Goal: Task Accomplishment & Management: Manage account settings

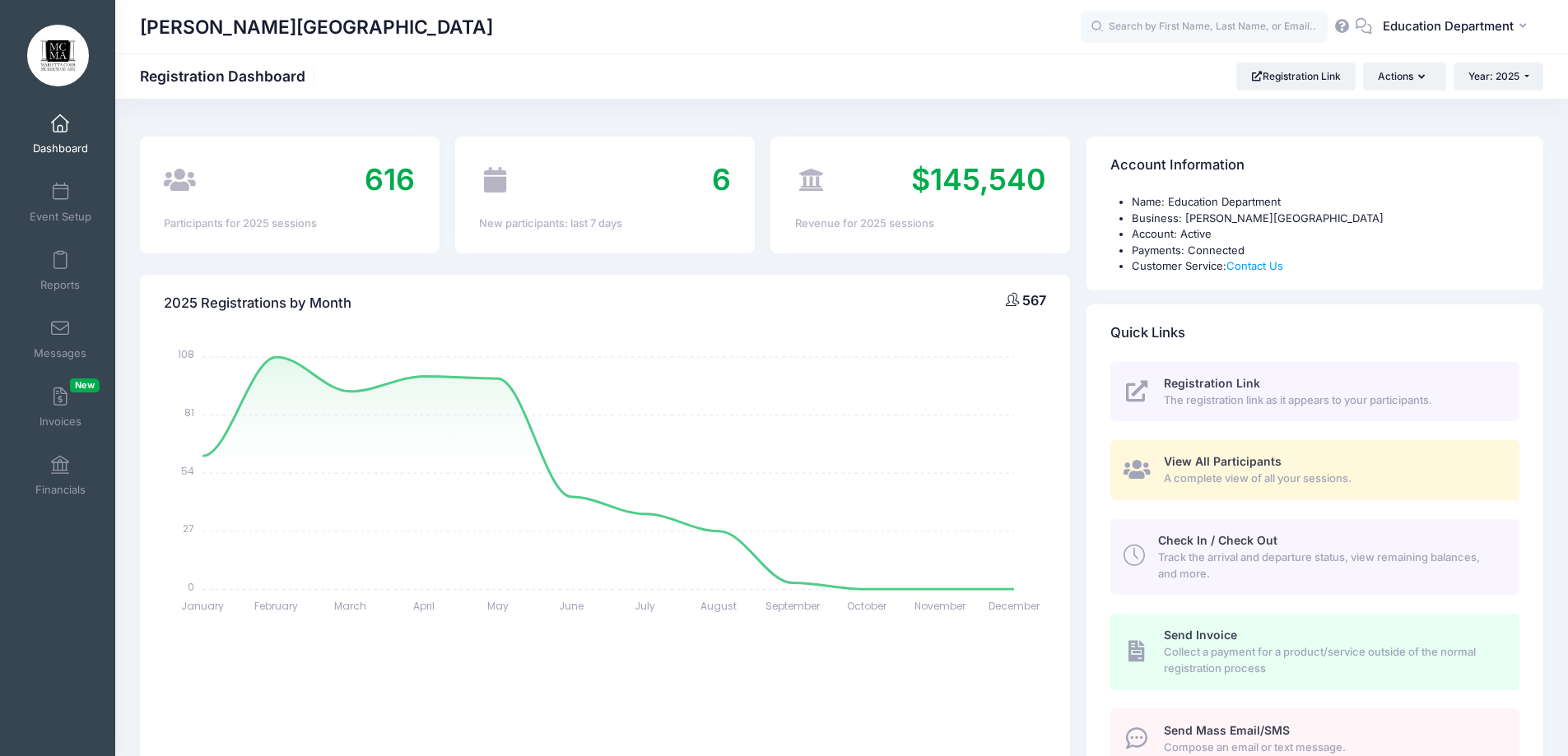
select select
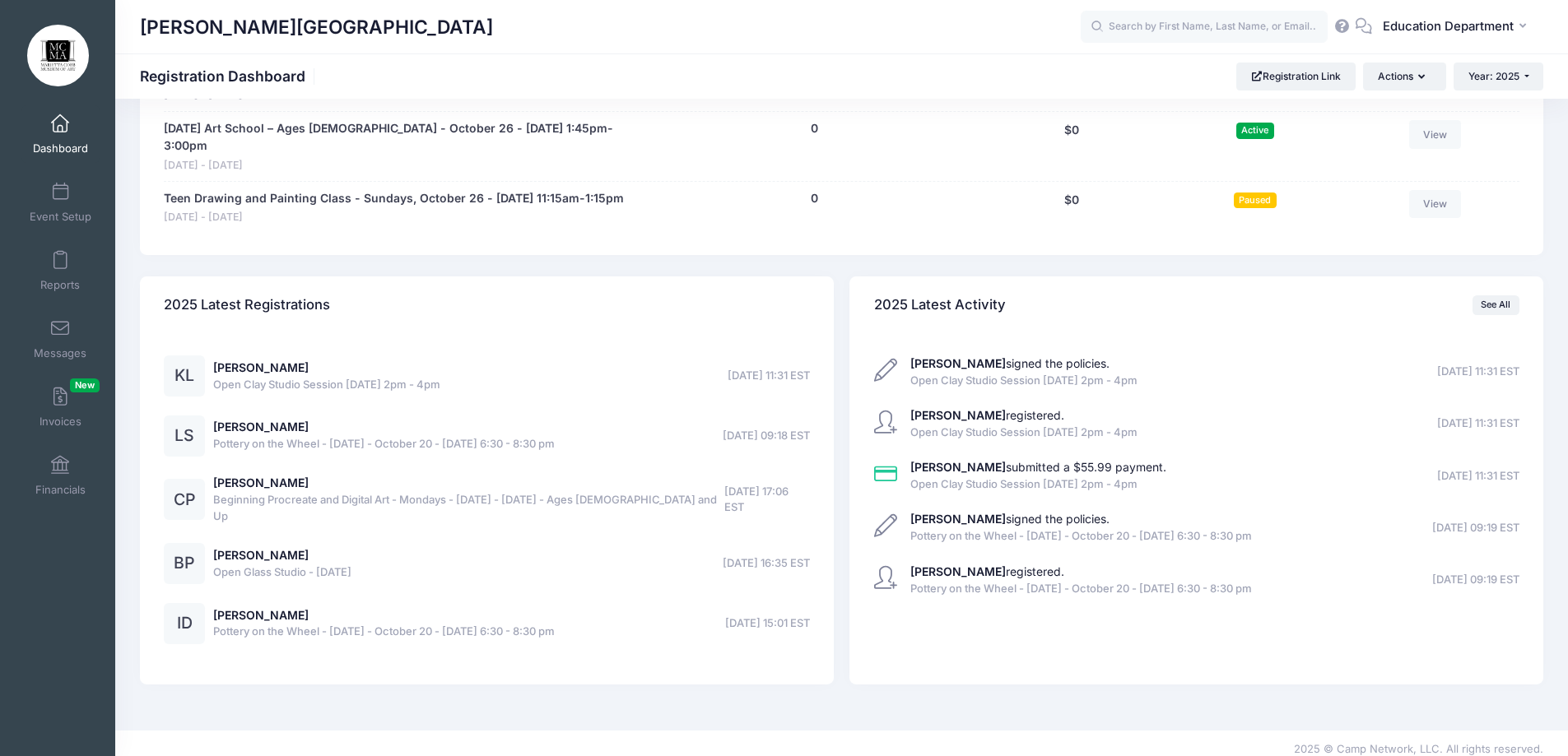
scroll to position [12195, 0]
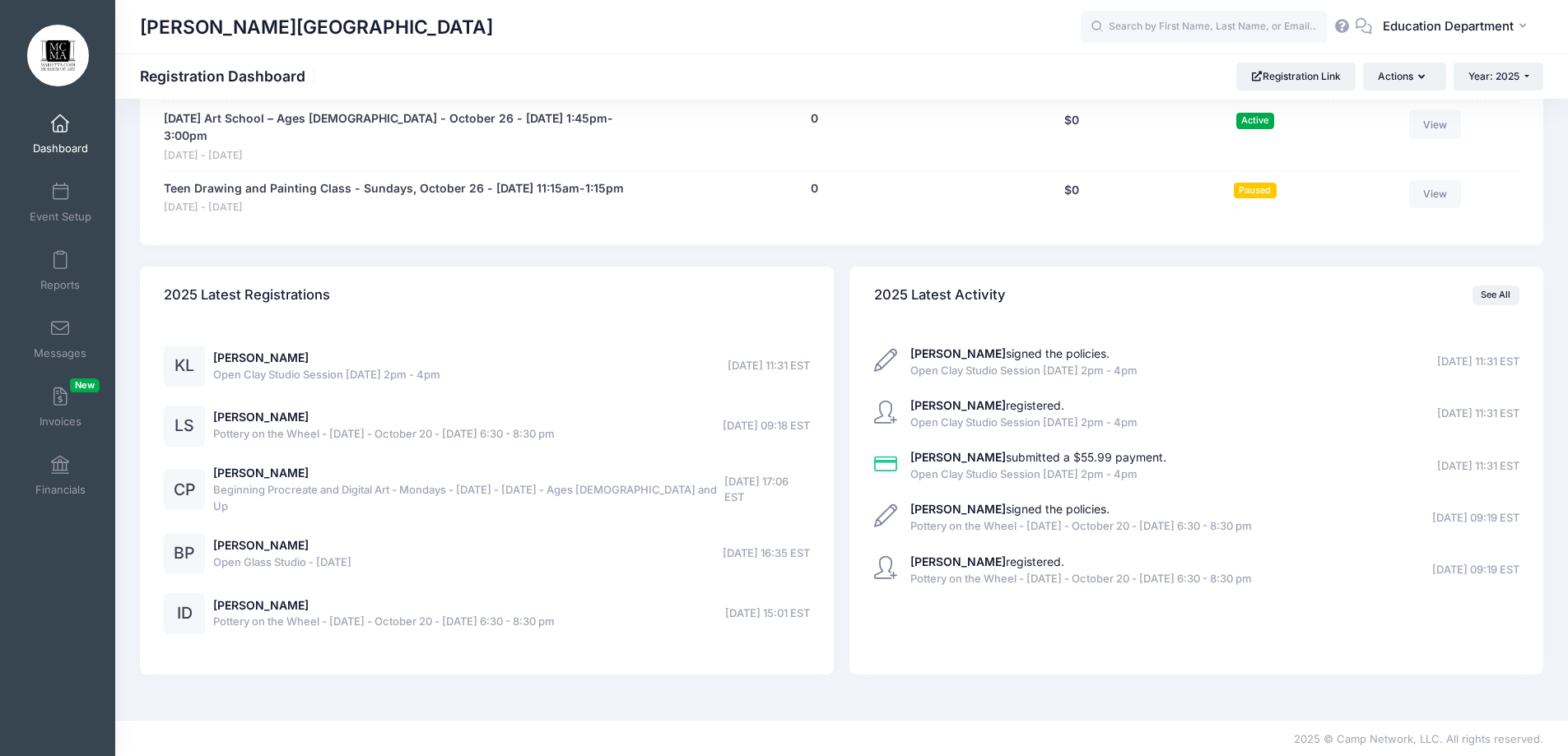
click at [1429, 69] on link "View" at bounding box center [1435, 55] width 53 height 28
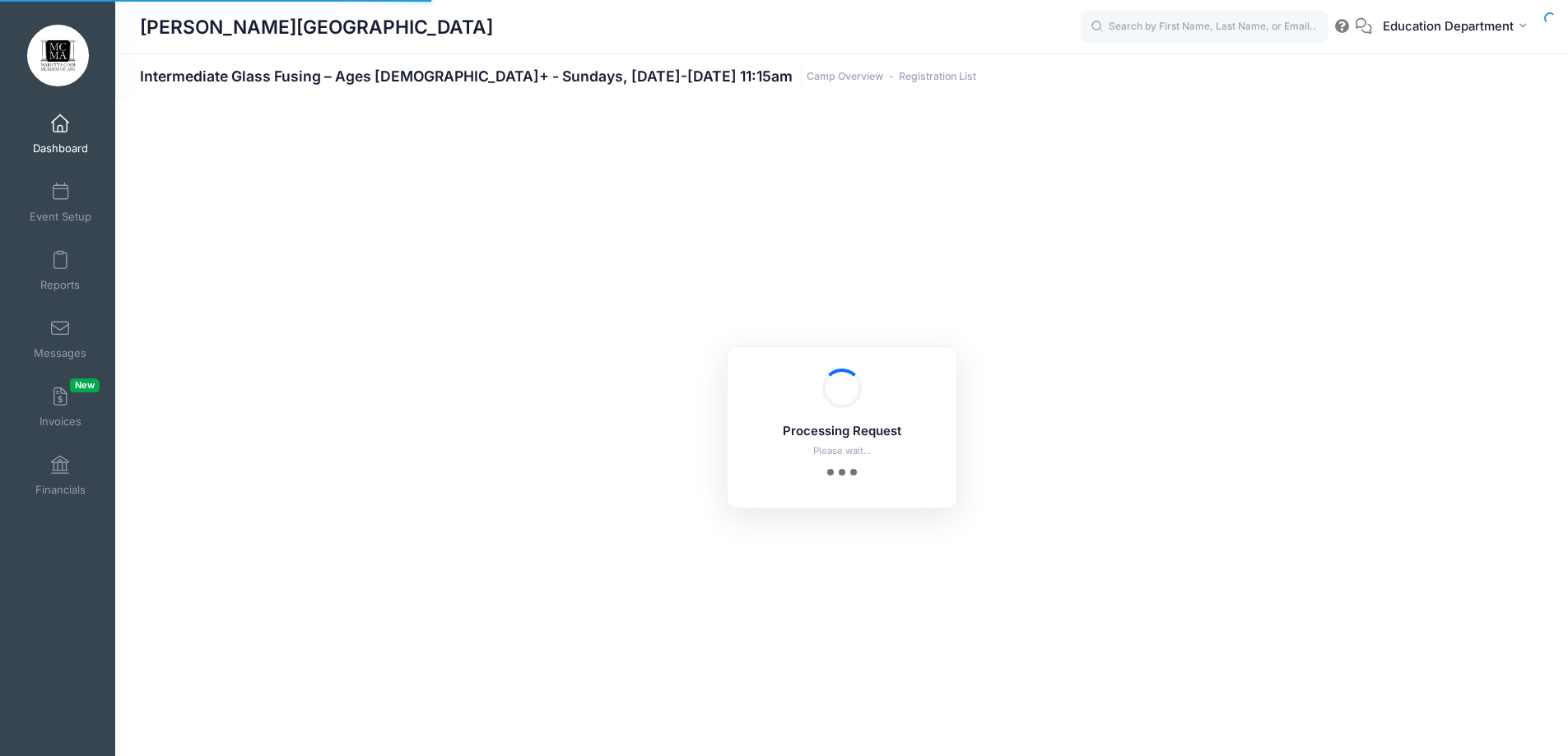
select select "10"
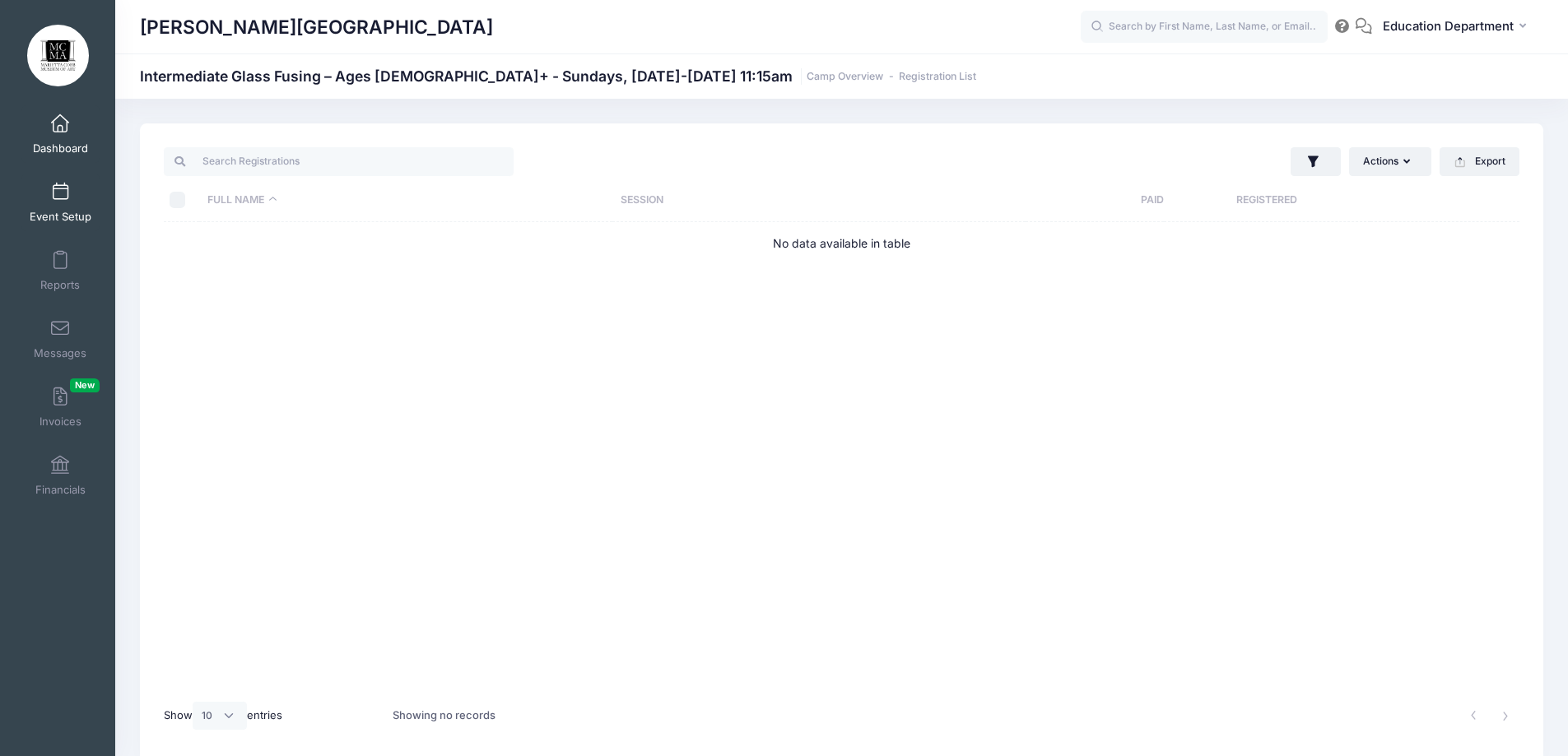
click at [48, 181] on link "Event Setup" at bounding box center [60, 203] width 78 height 58
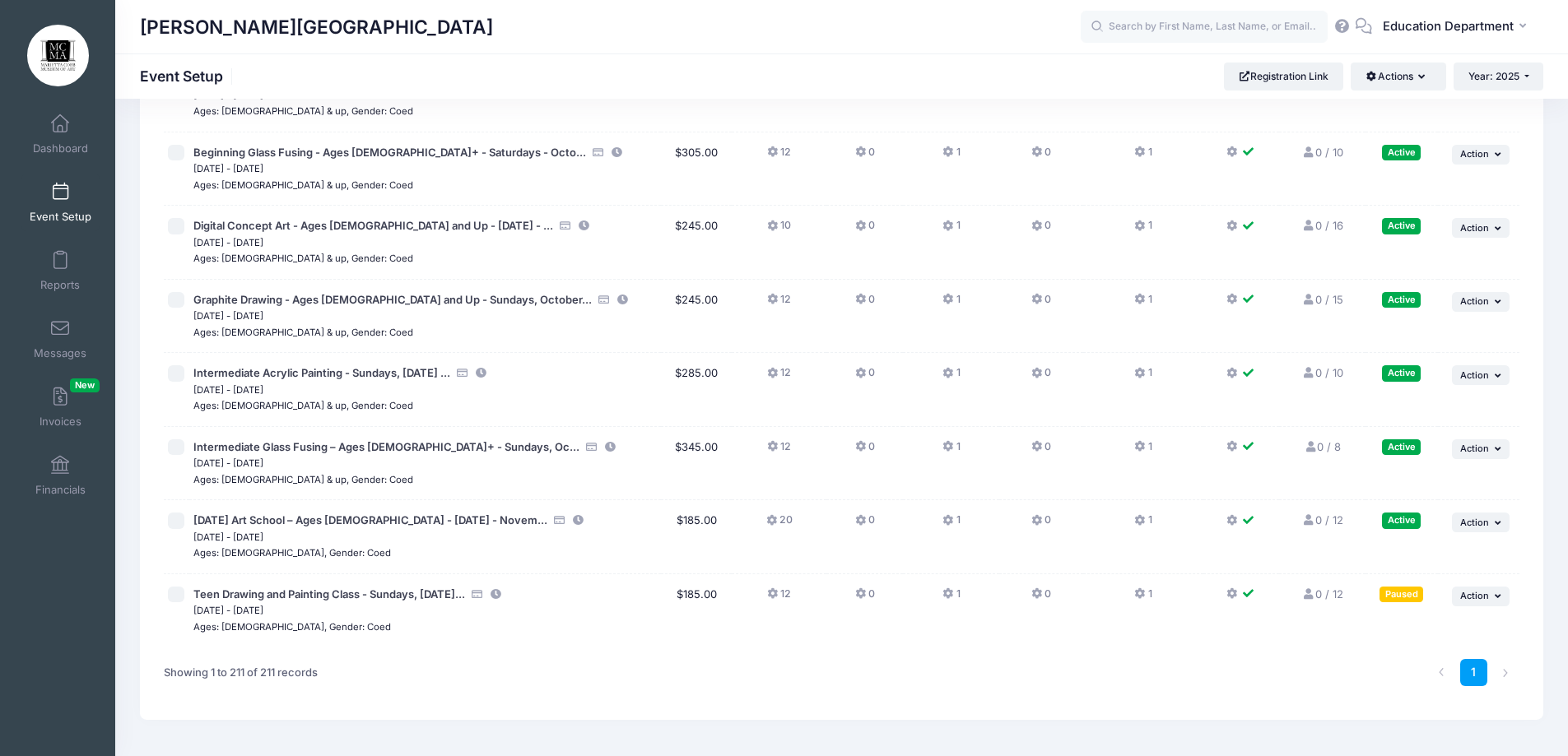
scroll to position [15160, 0]
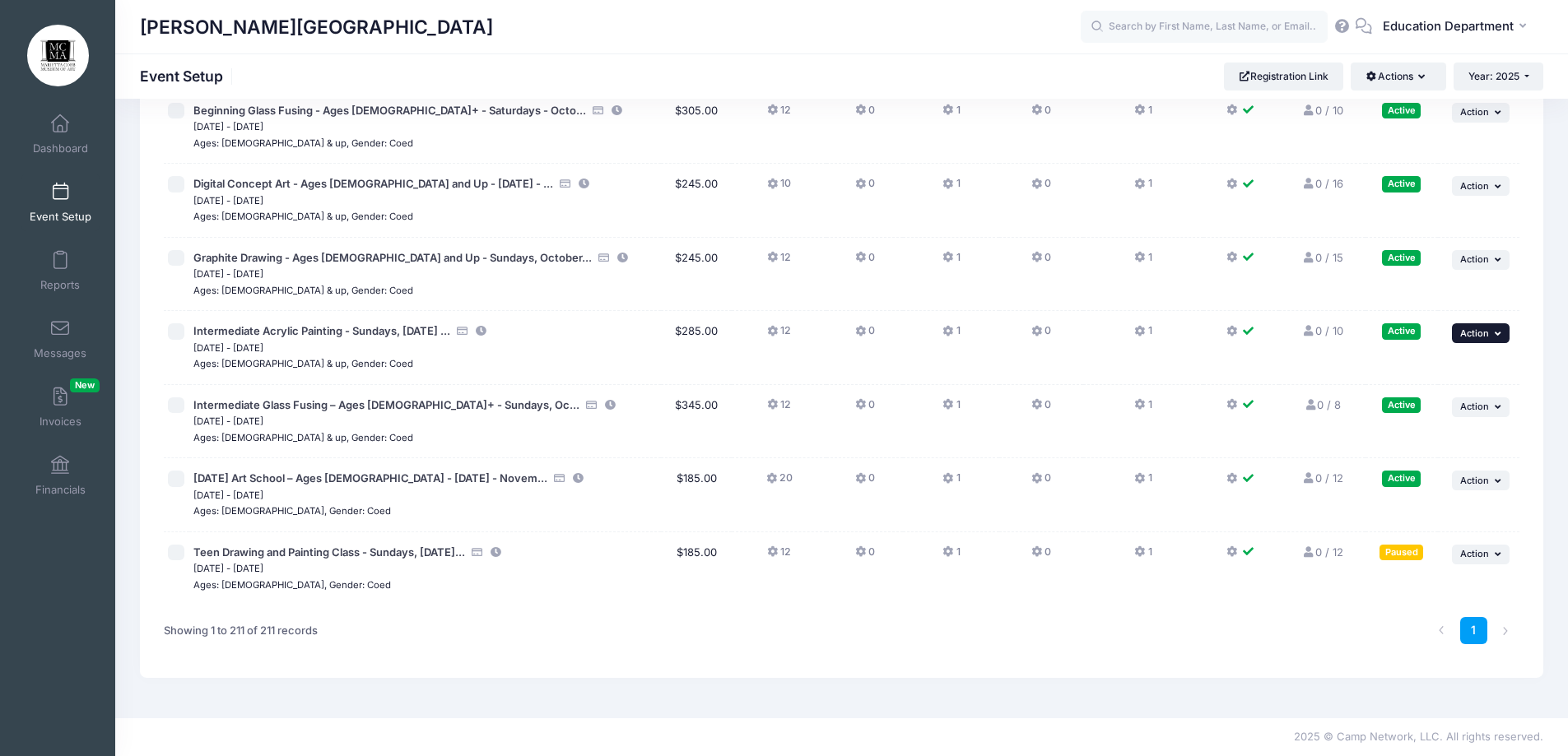
click at [1473, 345] on td "... Action Resume Session Pause Session Edit Session Duplicate Session Delete S…" at bounding box center [1478, 348] width 82 height 74
click at [1470, 331] on span "Action" at bounding box center [1474, 334] width 29 height 12
click at [1406, 399] on link "Edit Session" at bounding box center [1426, 401] width 149 height 31
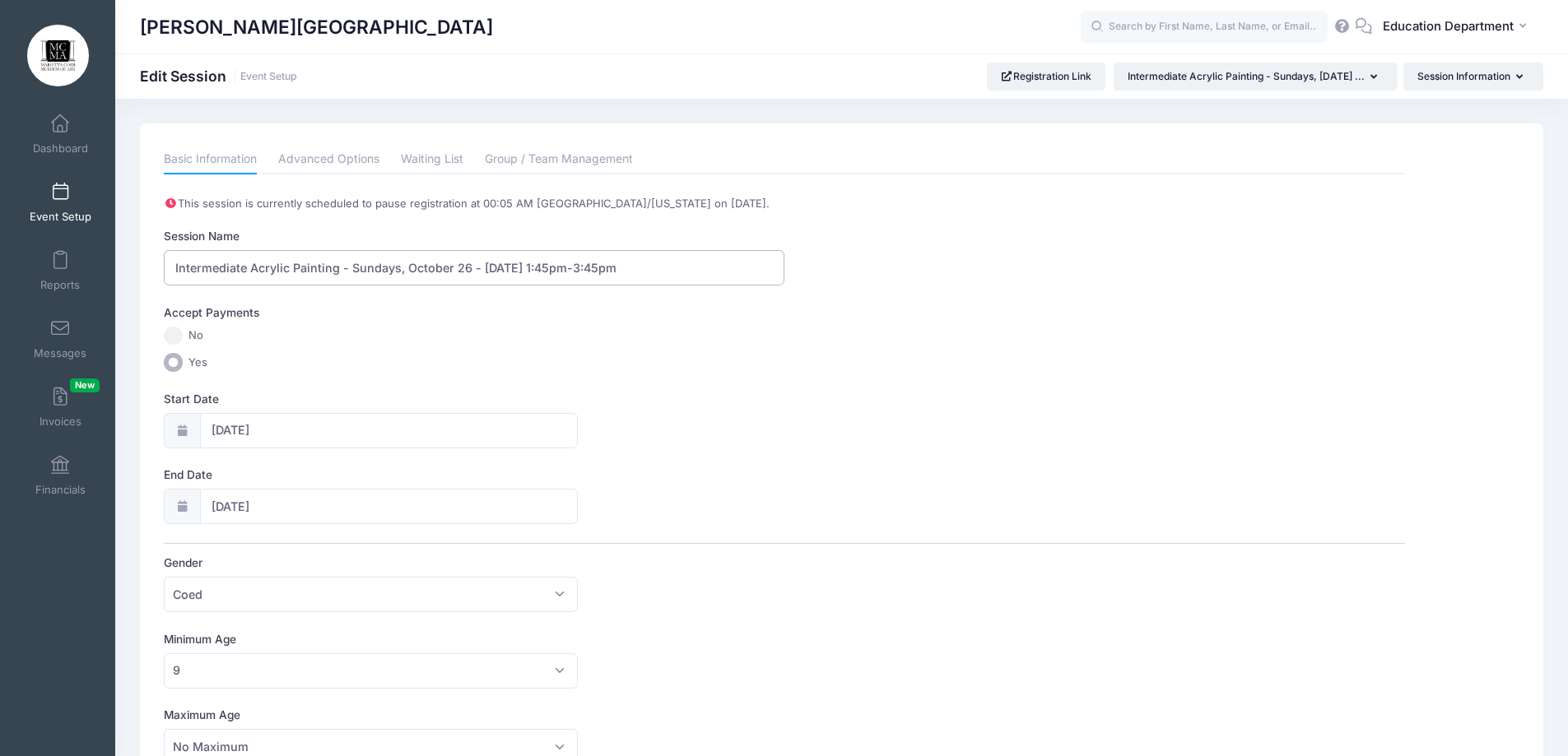
click at [380, 263] on input "Intermediate Acrylic Painting - Sundays, October 26 - [DATE] 1:45pm-3:45pm" at bounding box center [474, 268] width 620 height 35
click at [477, 268] on input "Intermediate Acrylic Painting - Thursdays, October 26 - November 16, 2025 - 1:4…" at bounding box center [474, 268] width 620 height 35
click at [615, 264] on input "Intermediate Acrylic Painting - Thursdays, October 23 - November 13, 2025 - 1:4…" at bounding box center [474, 268] width 620 height 35
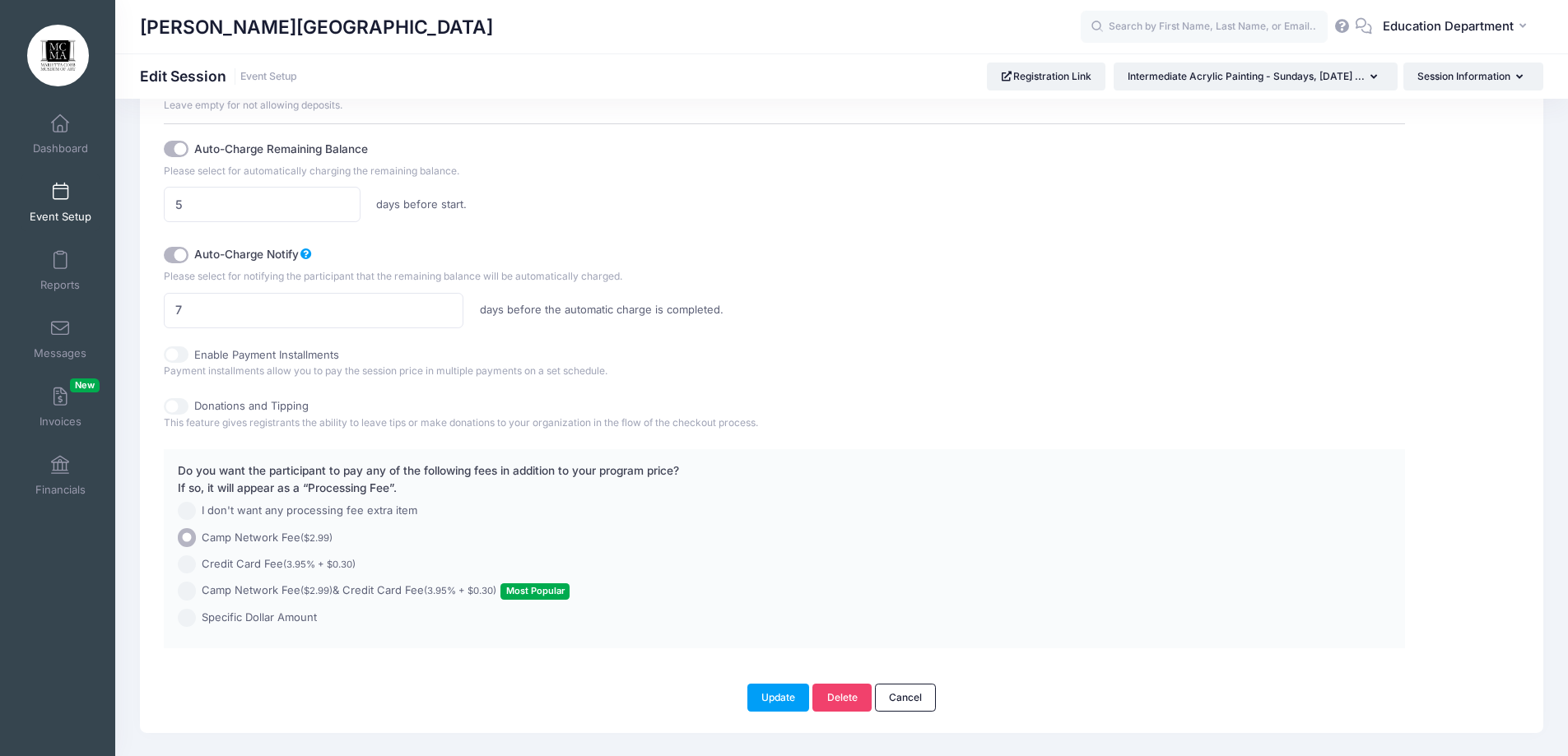
scroll to position [1048, 0]
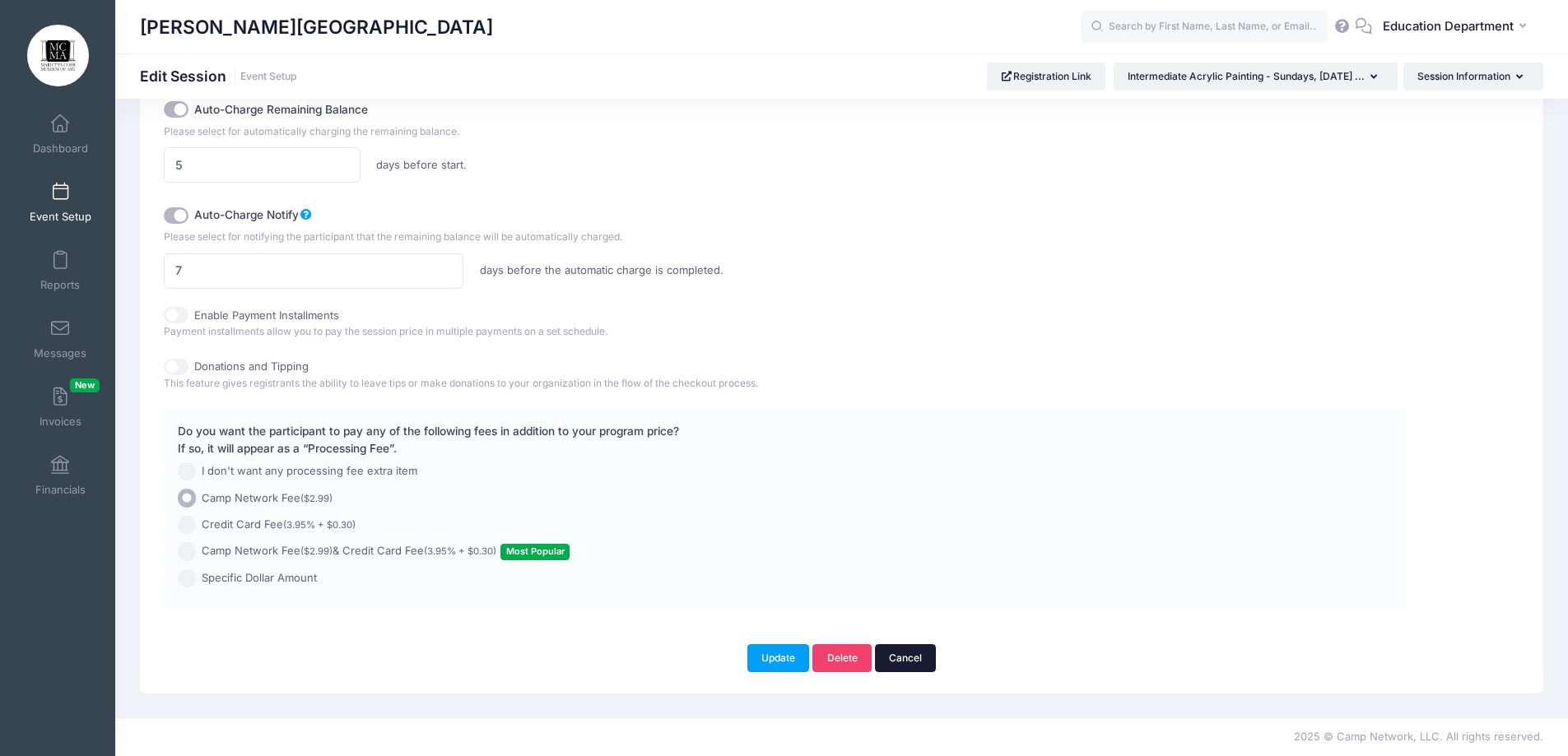
type input "Intermediate Acrylic Painting - Thursdays, October 23 - November 13, 2025 - 11:…"
click at [914, 646] on link "Cancel" at bounding box center [906, 658] width 62 height 28
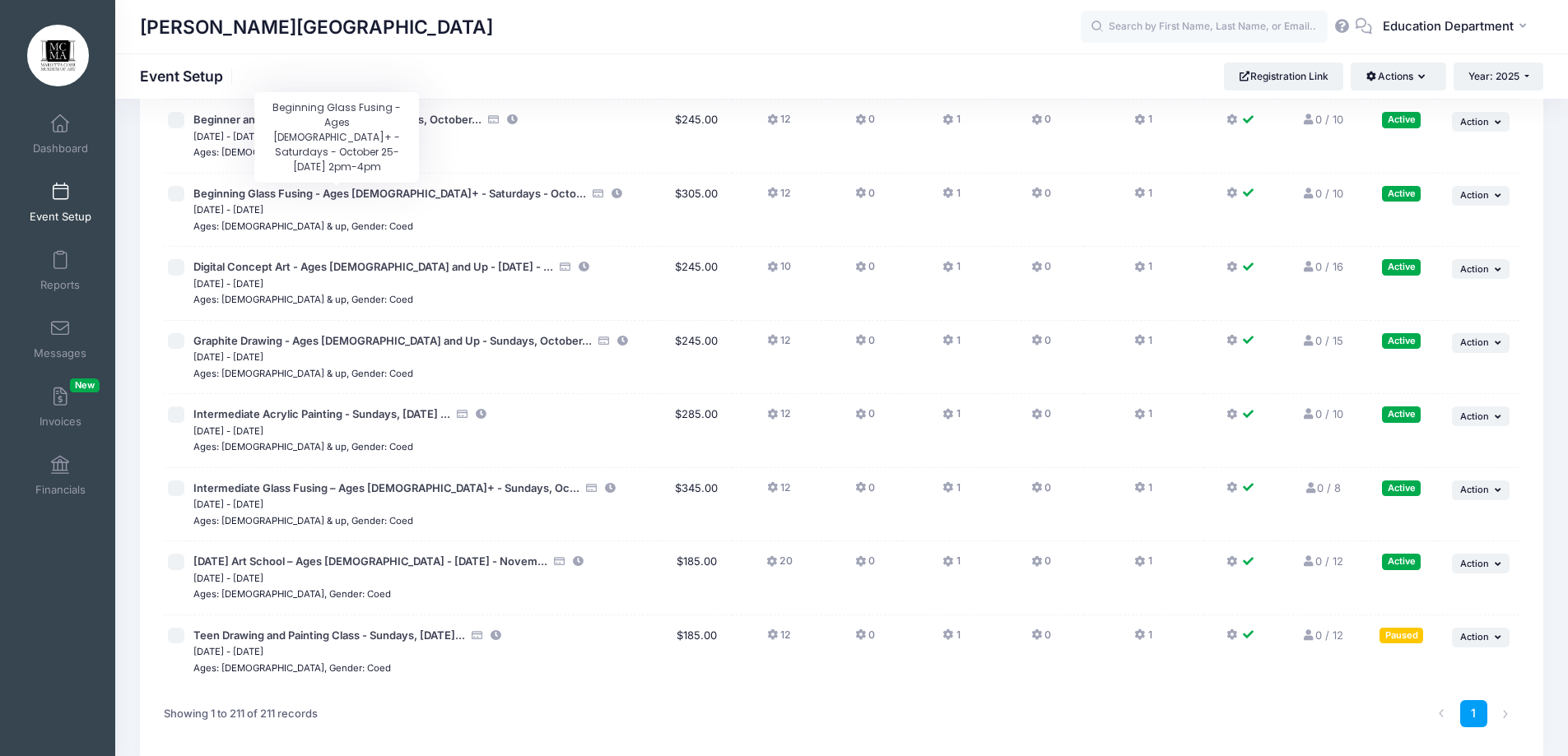
scroll to position [15078, 0]
click at [1492, 494] on button "... Action" at bounding box center [1481, 489] width 58 height 20
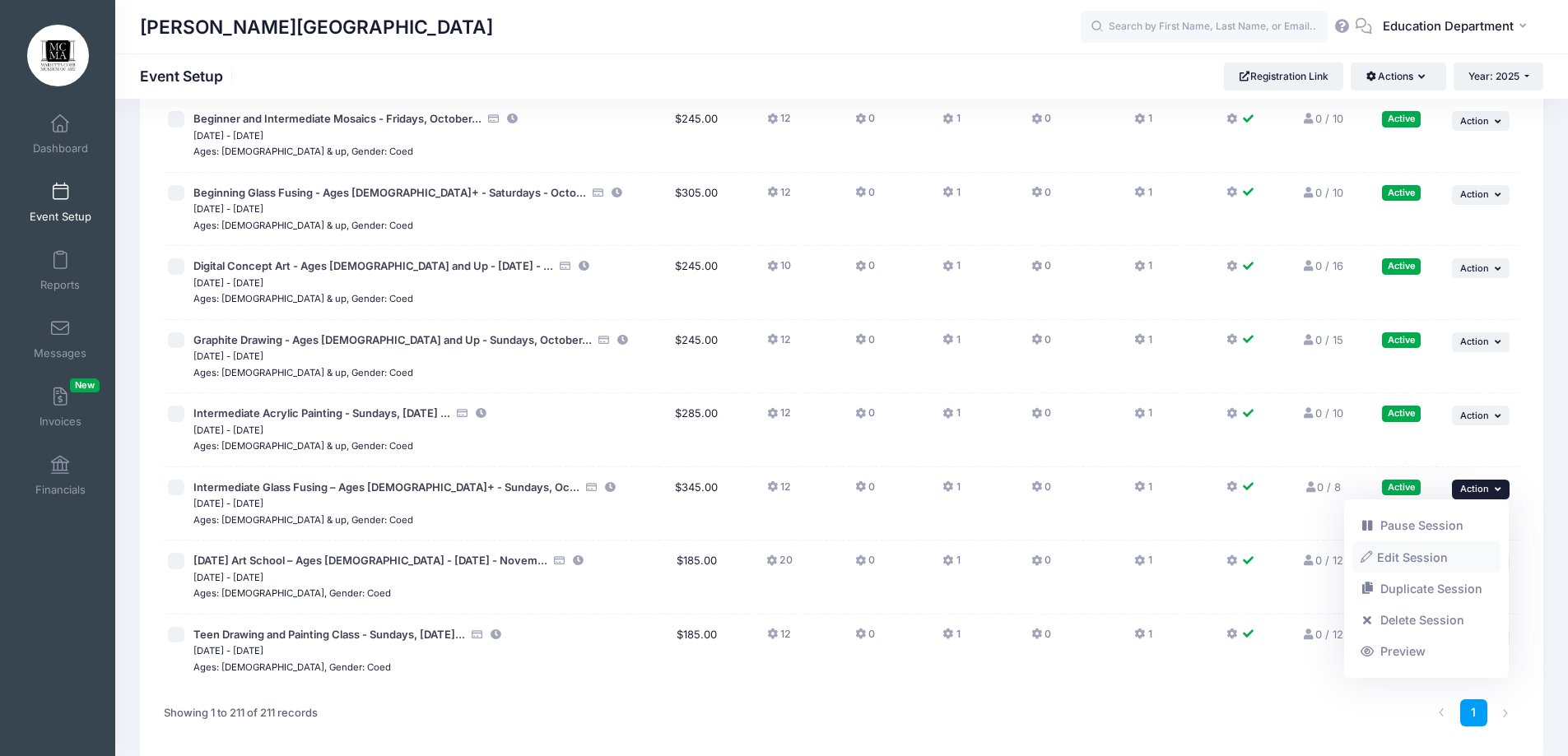
click at [1424, 557] on link "Edit Session" at bounding box center [1426, 557] width 149 height 31
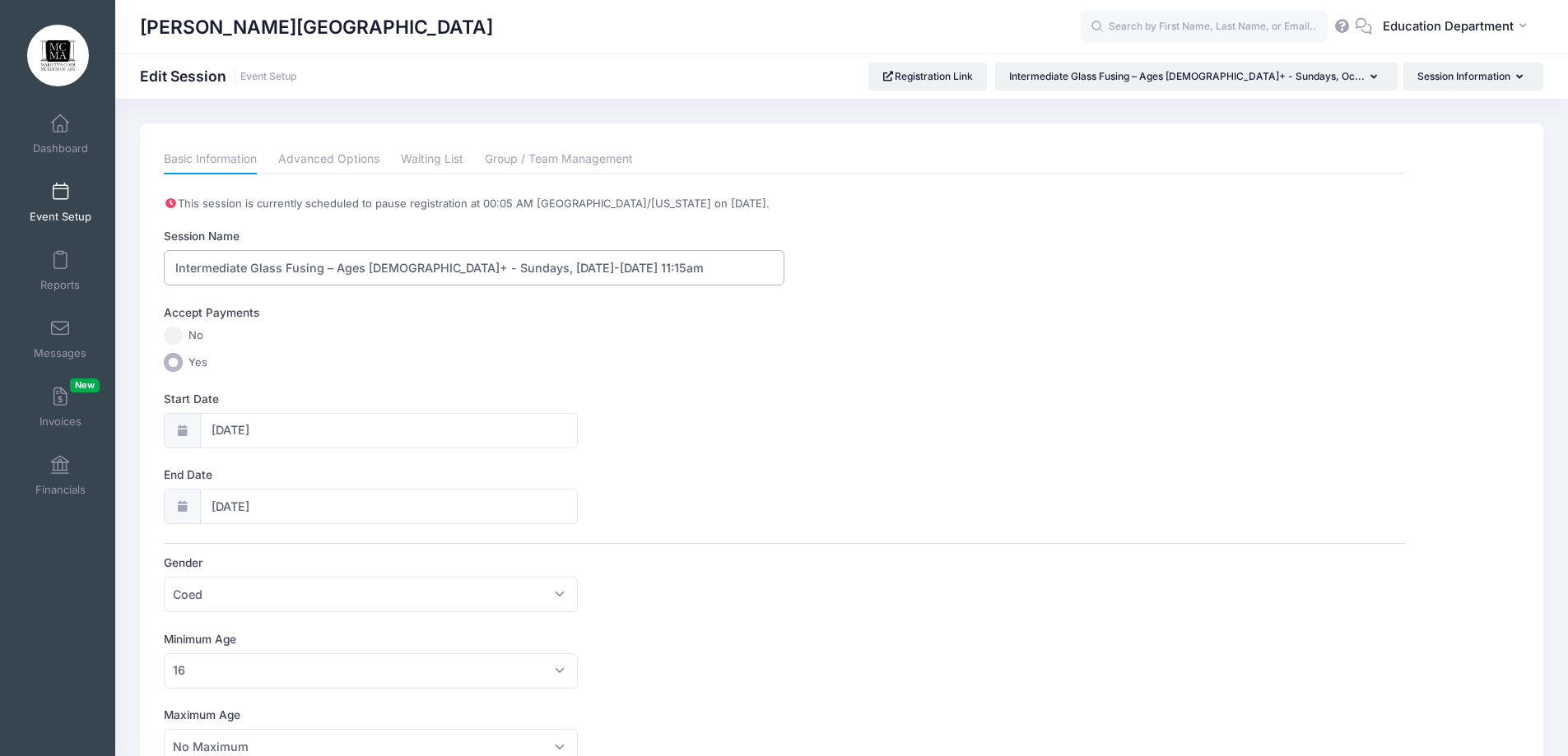
click at [424, 274] on input "Intermediate Glass Fusing – Ages 16+ - Sundays, October 26-November 16, 2025 - …" at bounding box center [474, 268] width 620 height 35
click at [401, 268] on input "Intermediate Glass Fusing – Ages 16+ - thursdays, October 26-November 16, 2025 …" at bounding box center [474, 268] width 620 height 35
click at [526, 268] on input "Intermediate Glass Fusing – Ages 16+ - Thursdays, October 26-November 16, 2025 …" at bounding box center [474, 268] width 620 height 35
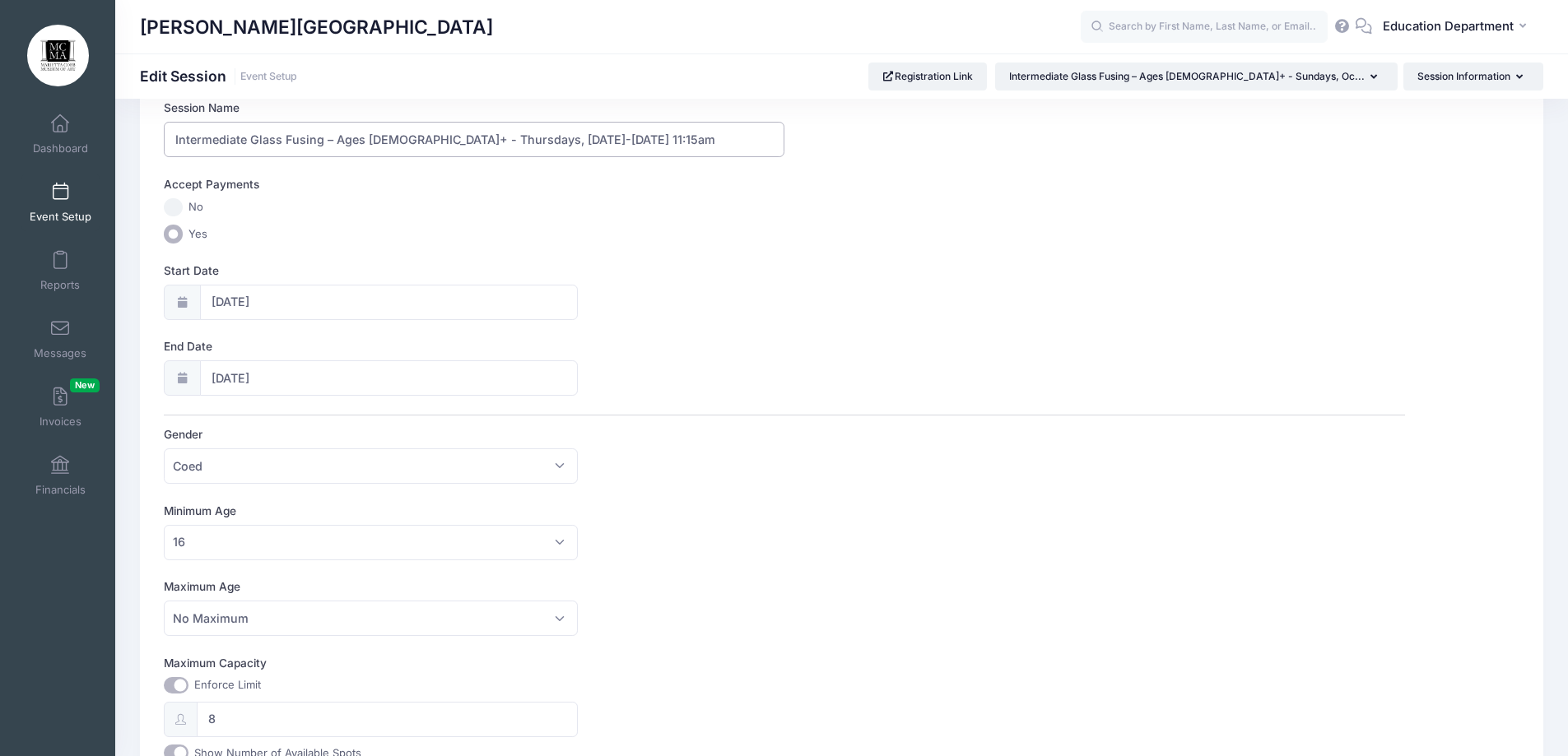
scroll to position [165, 0]
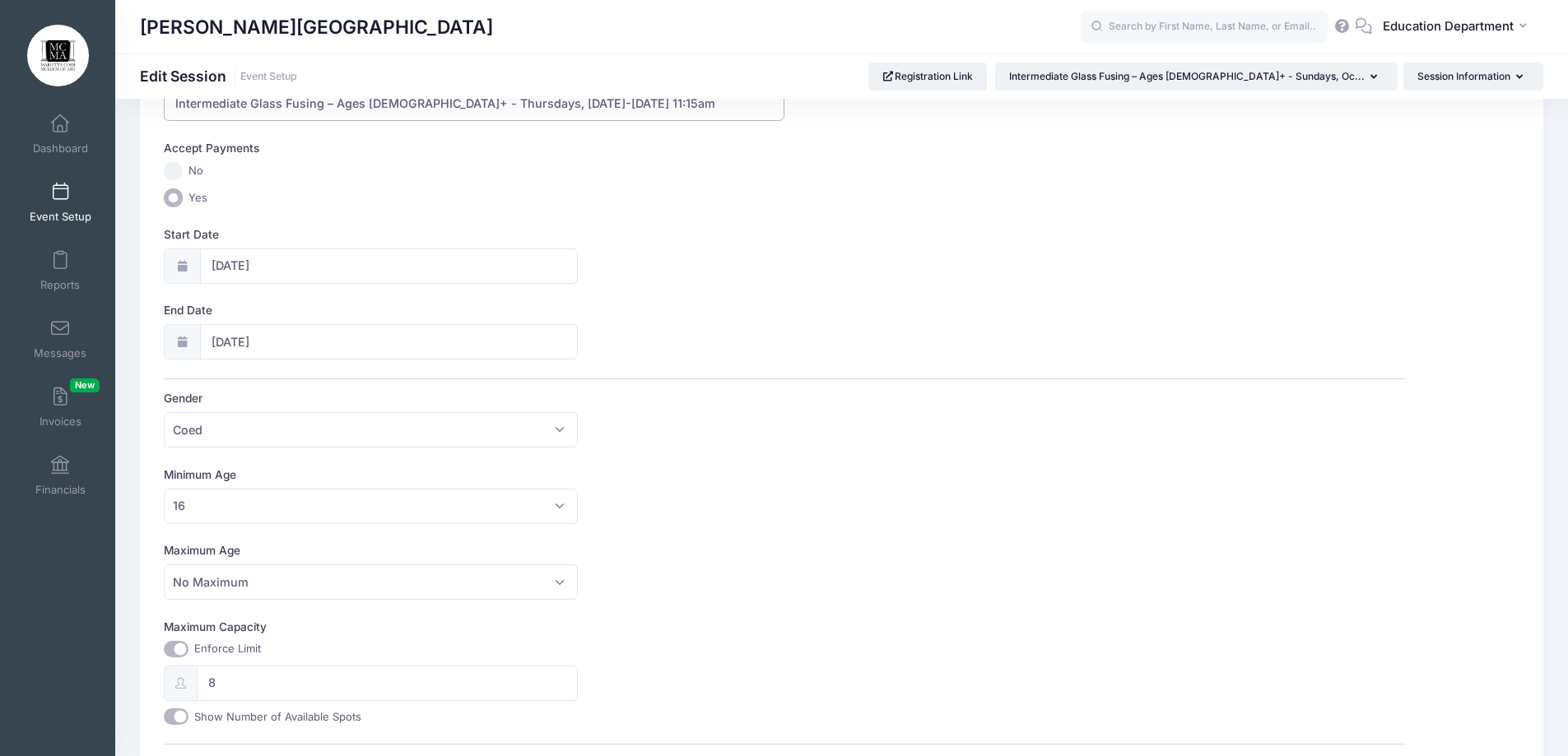
type input "Intermediate Glass Fusing – Ages 16+ - Thursdays, October 23-November 13, 2025 …"
click at [209, 264] on input "10/26/2025" at bounding box center [389, 266] width 378 height 35
click at [352, 467] on span "23" at bounding box center [345, 461] width 30 height 30
type input "10/23/2025"
click at [344, 501] on span "13" at bounding box center [345, 506] width 30 height 30
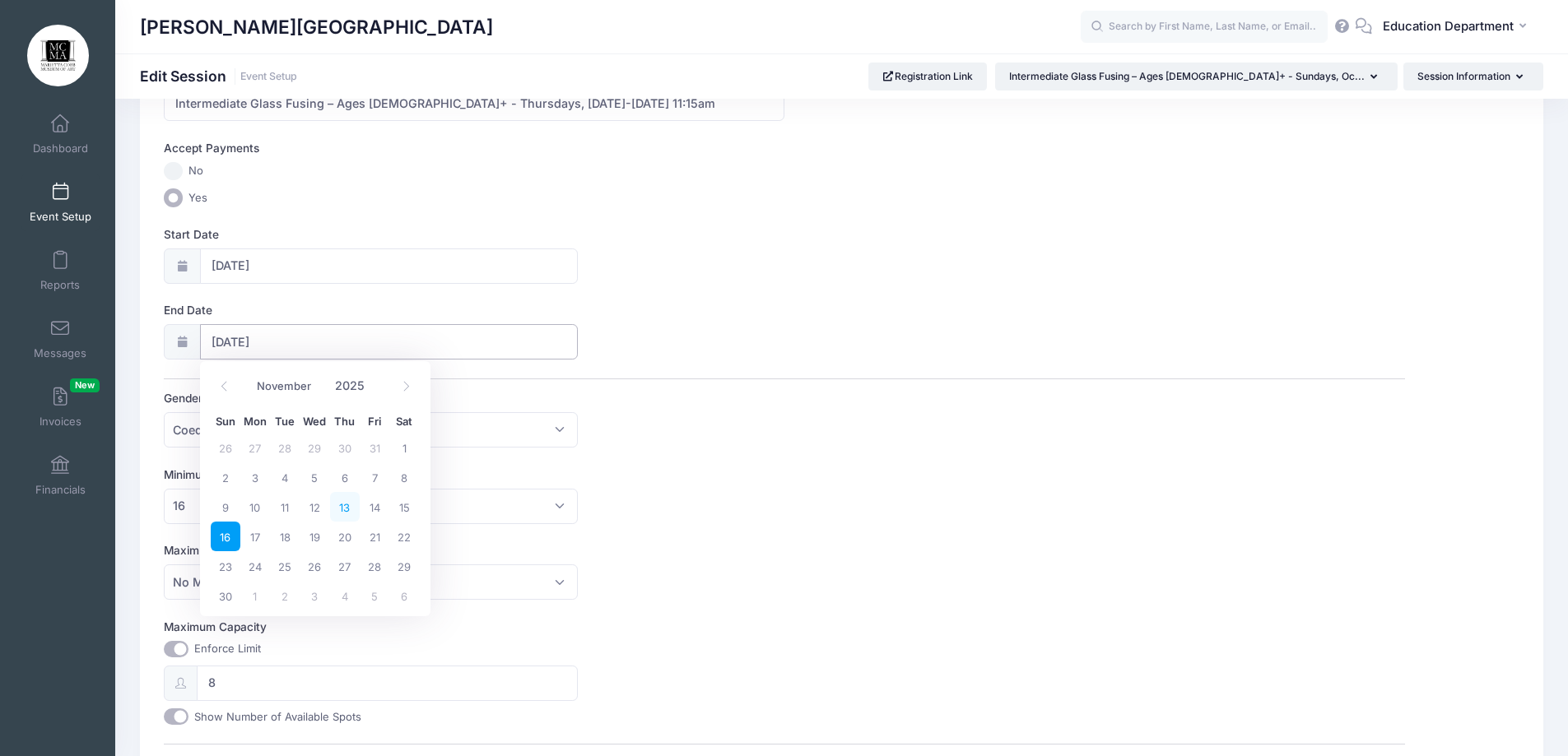
type input "11/13/2025"
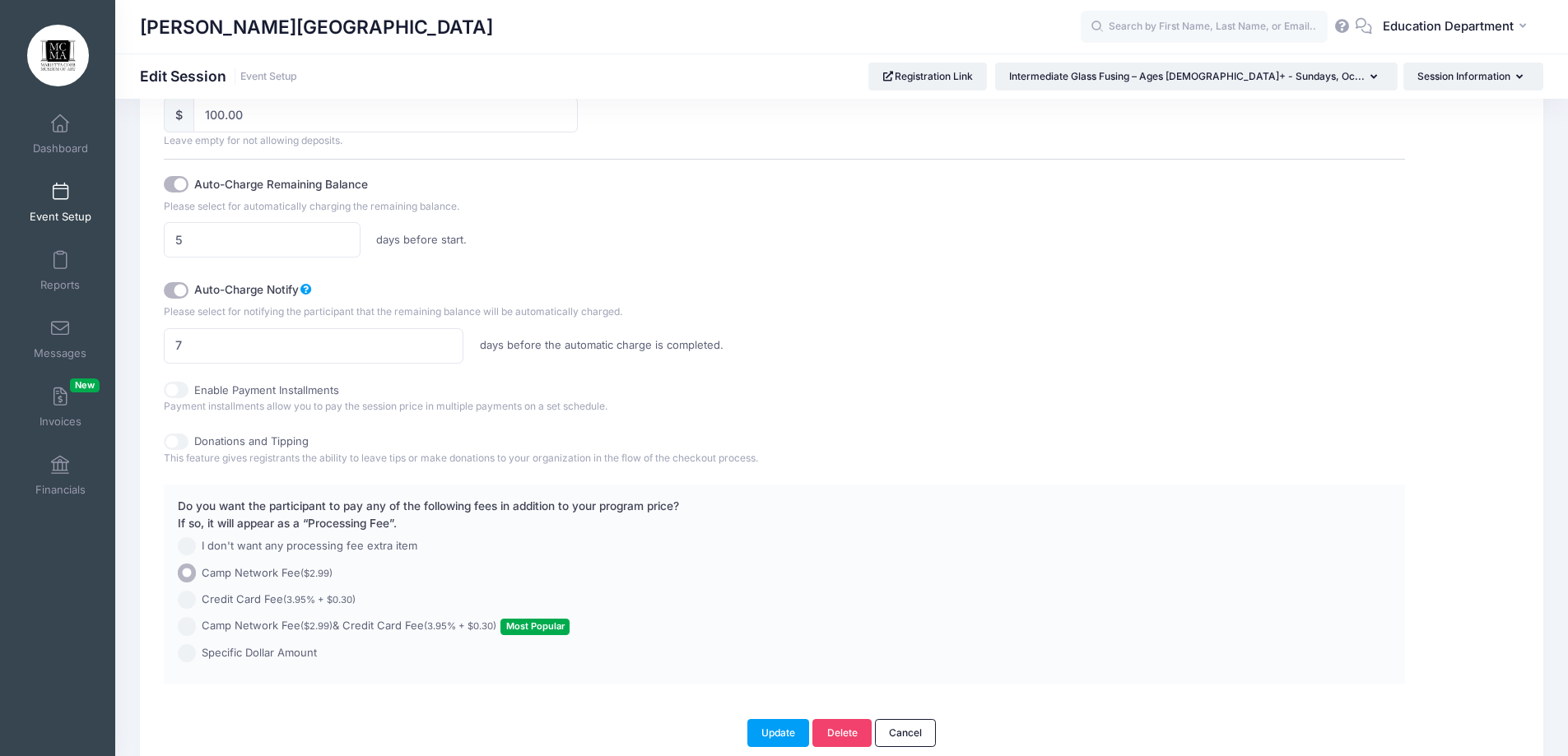
scroll to position [1048, 0]
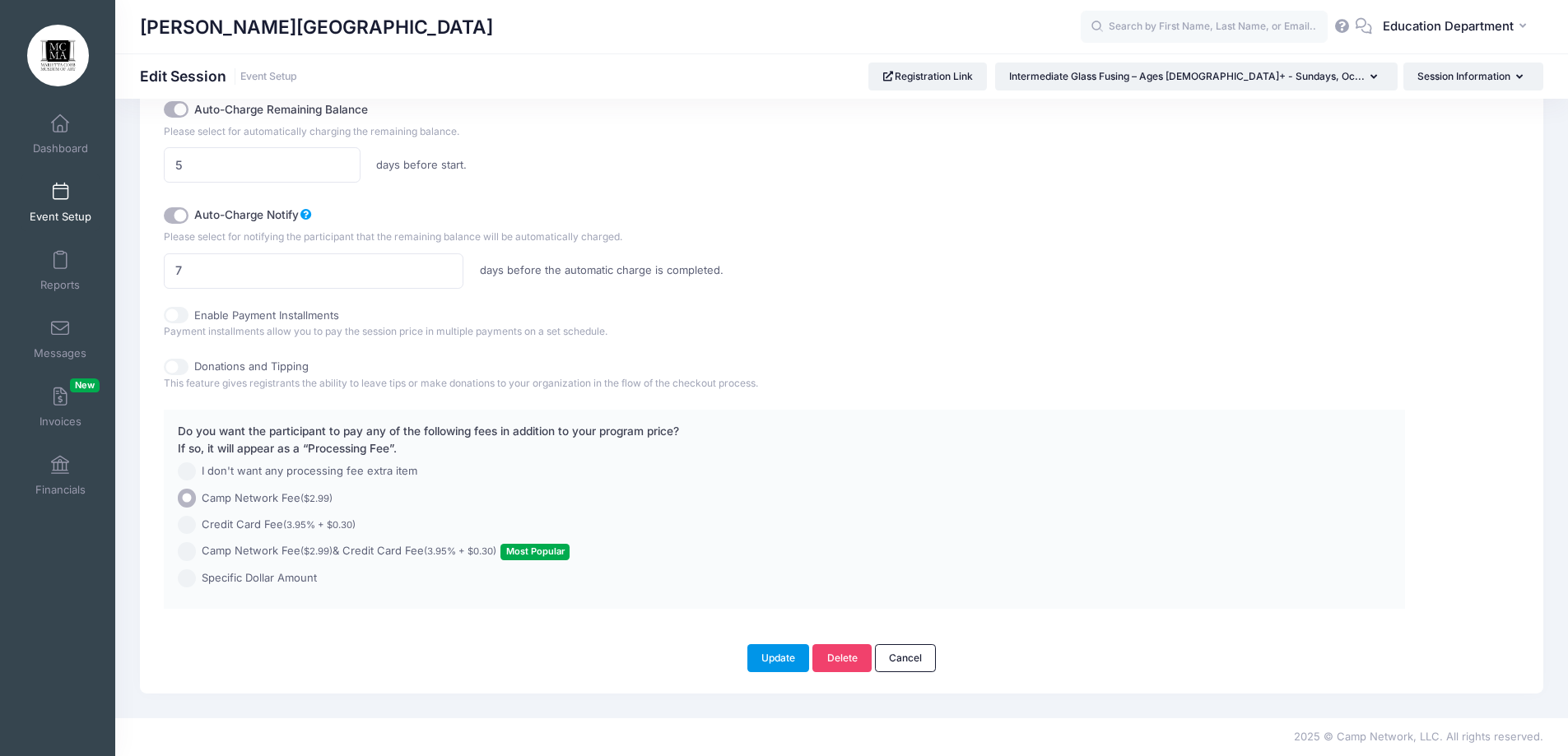
click at [770, 653] on button "Update" at bounding box center [779, 658] width 63 height 28
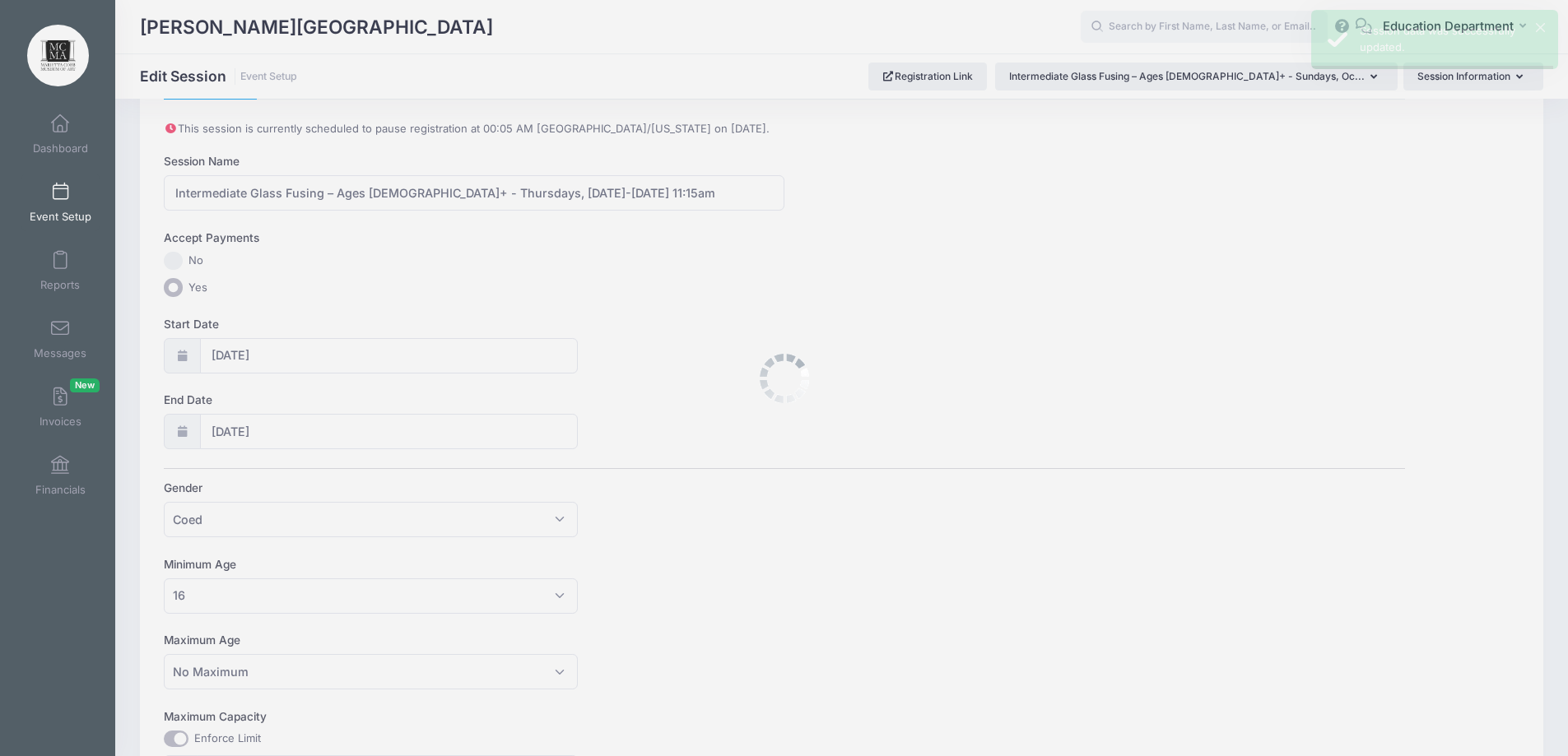
scroll to position [0, 0]
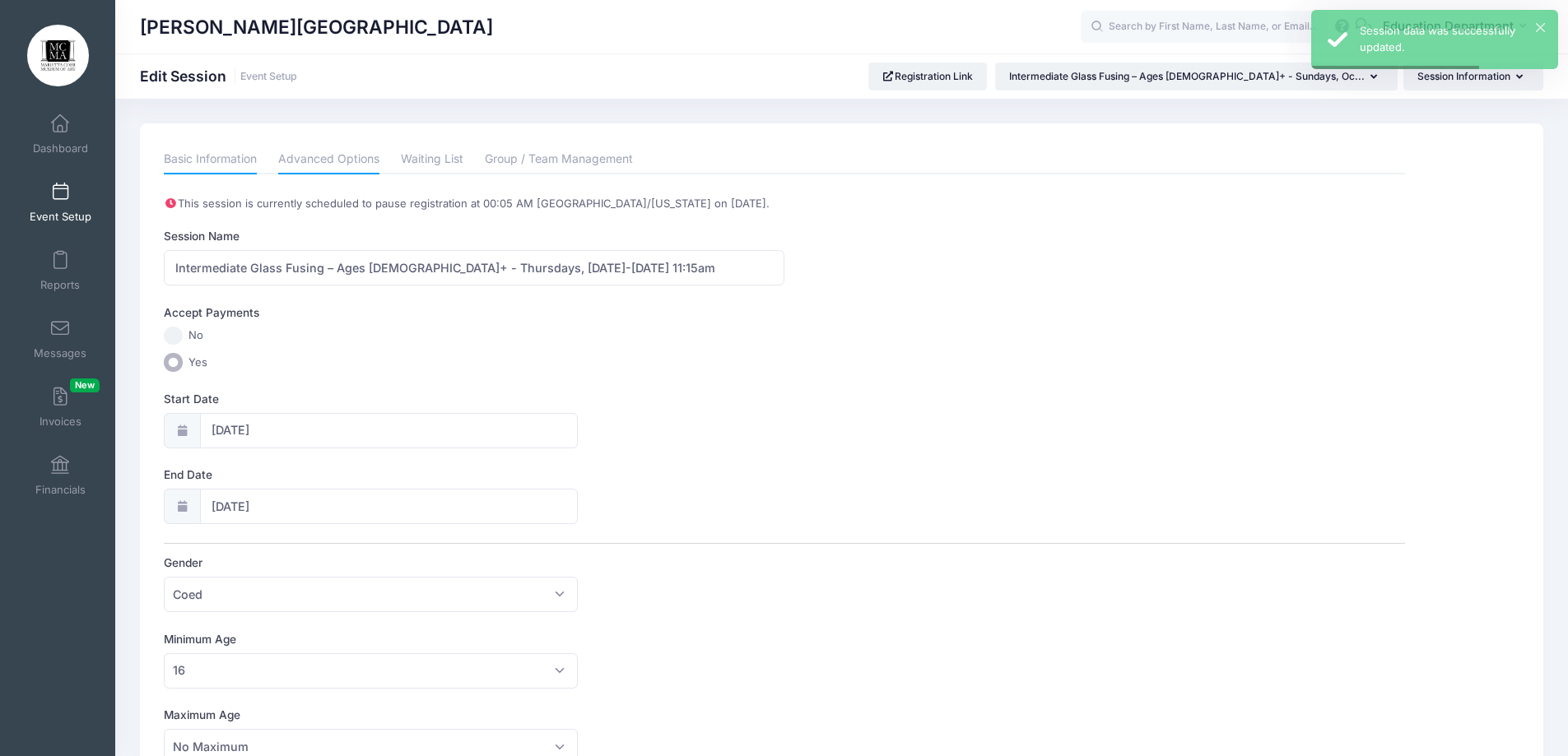
click at [321, 166] on link "Advanced Options" at bounding box center [329, 160] width 101 height 30
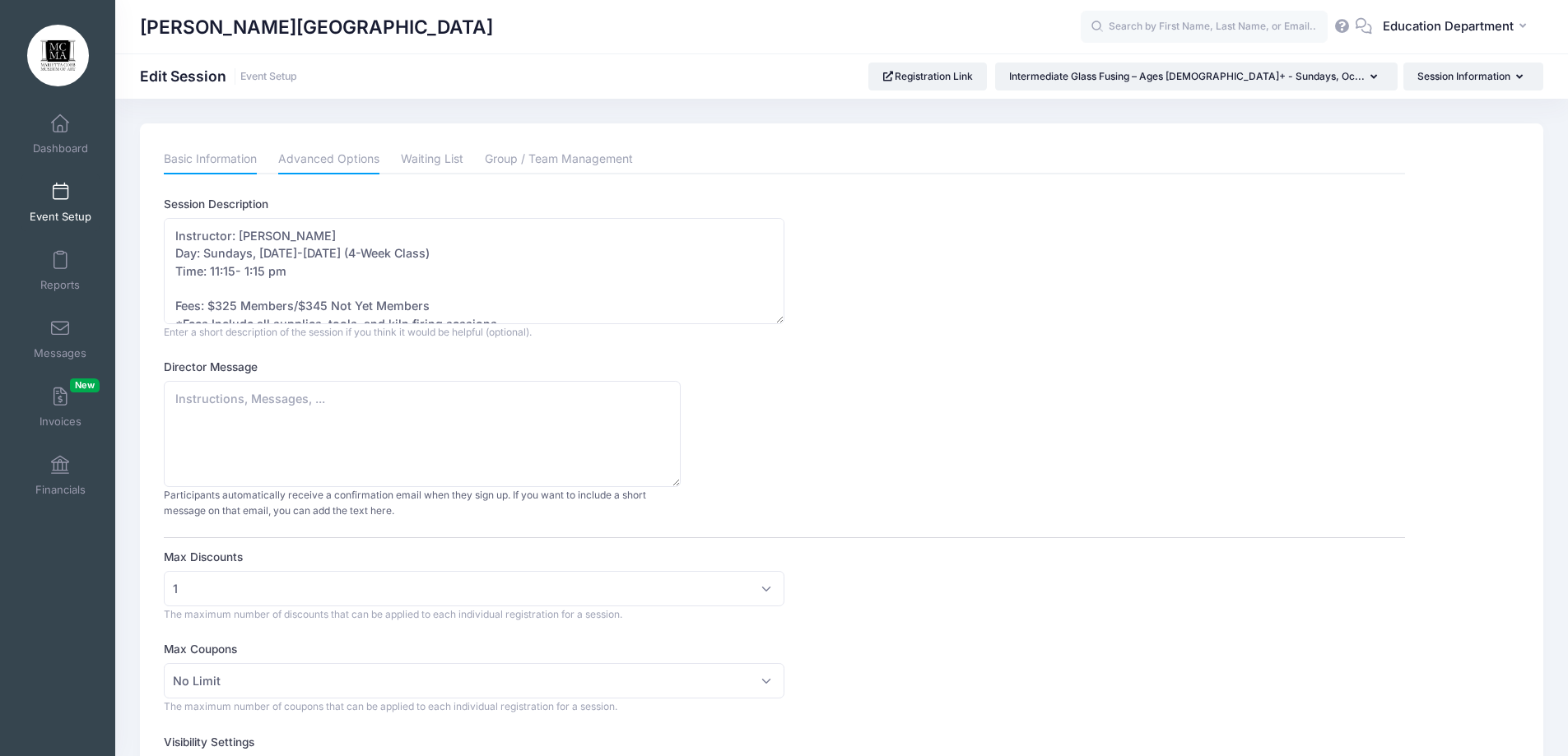
click at [222, 155] on link "Basic Information" at bounding box center [210, 160] width 93 height 30
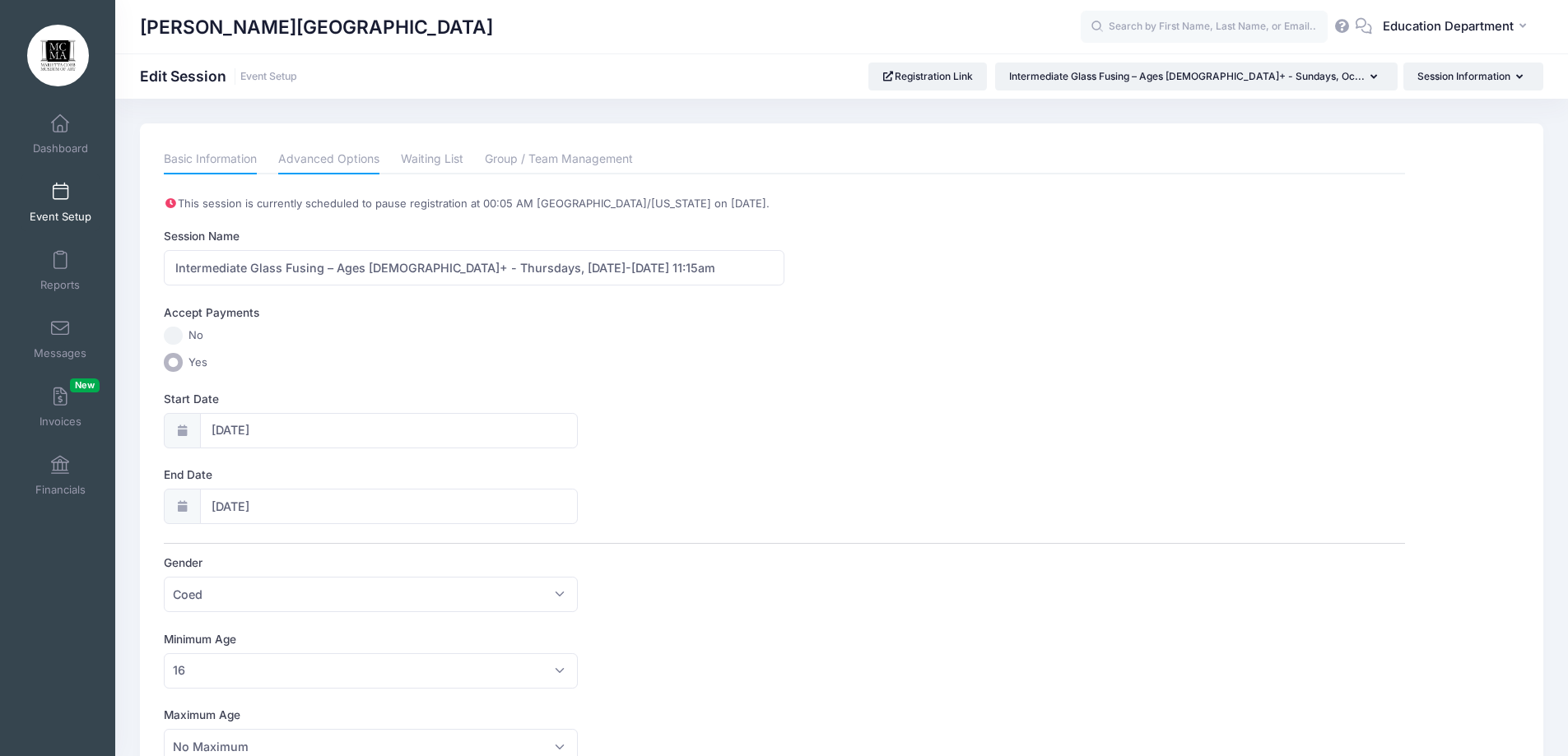
click at [343, 160] on link "Advanced Options" at bounding box center [329, 160] width 101 height 30
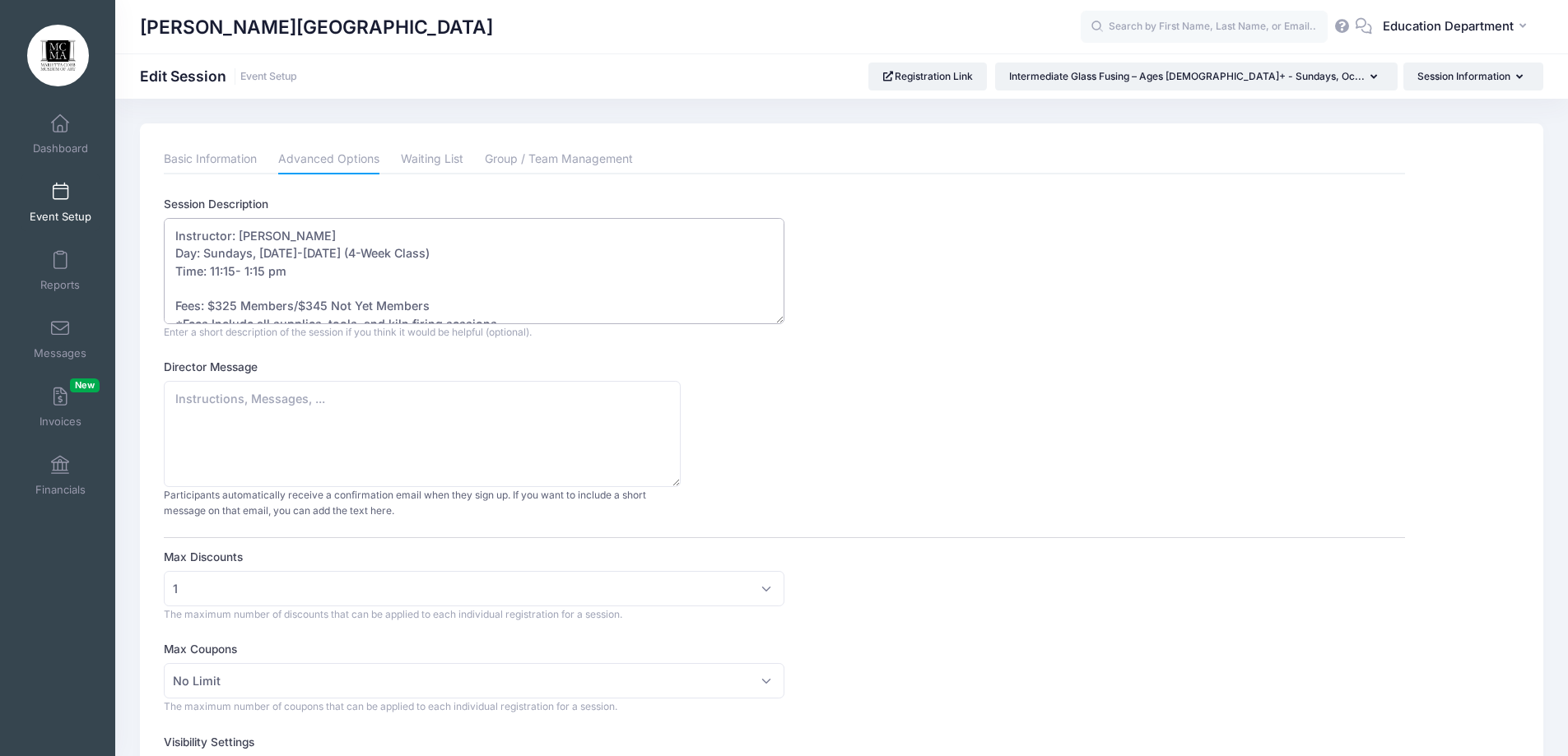
click at [320, 244] on textarea "Instructor: Licha Nicholson Day: Sundays, October 26-November 16, 2025 (4-Week …" at bounding box center [474, 271] width 620 height 106
click at [321, 255] on textarea "Instructor: Licha Nicholson Day: Sundays, October 26-November 16, 2025 (4-Week …" at bounding box center [474, 271] width 620 height 106
click at [202, 150] on link "Basic Information" at bounding box center [210, 160] width 93 height 30
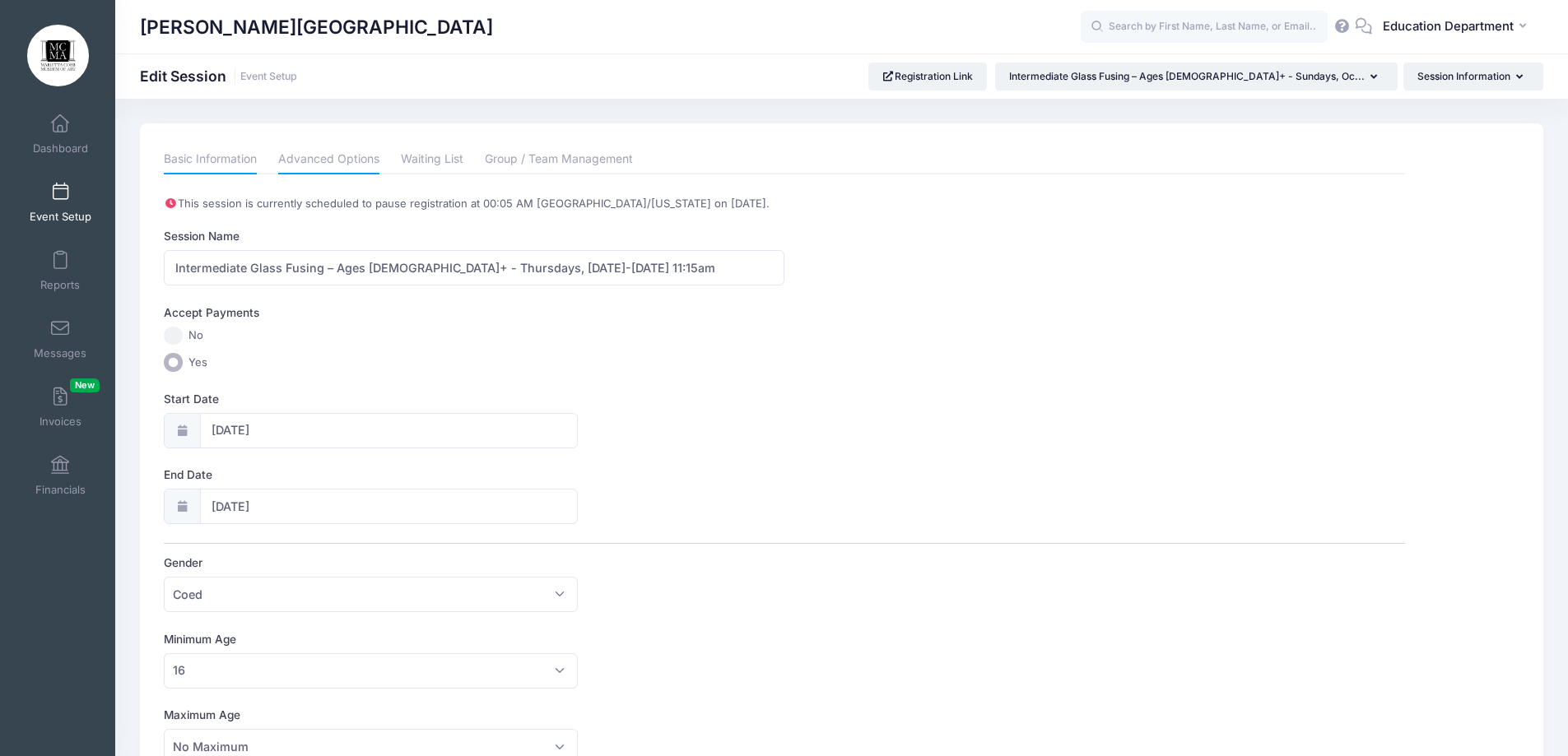
click at [335, 165] on link "Advanced Options" at bounding box center [329, 160] width 101 height 30
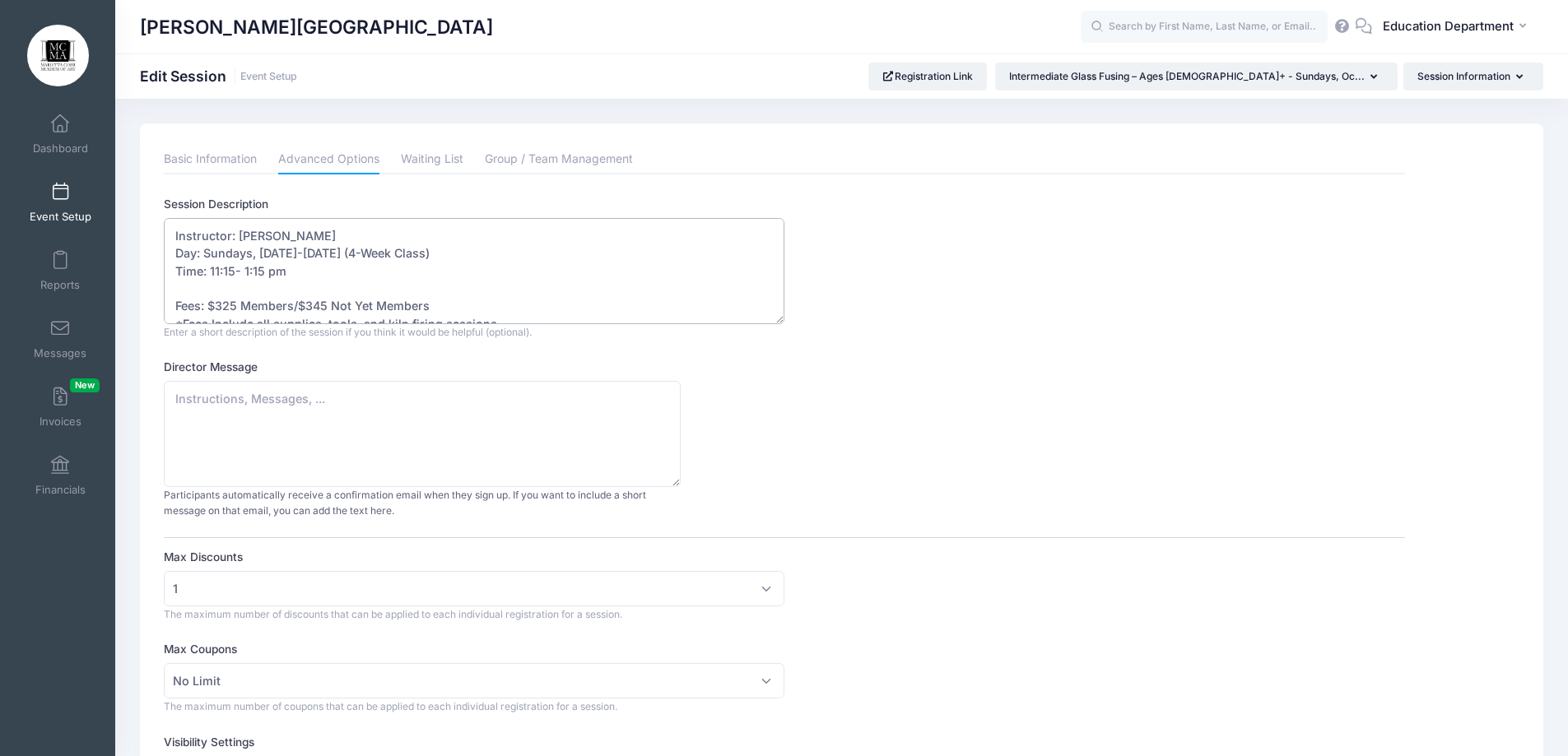
click at [401, 251] on textarea "Instructor: Licha Nicholson Day: Sundays, October 26-November 16, 2025 (4-Week …" at bounding box center [474, 271] width 620 height 106
click at [249, 272] on textarea "Instructor: Licha Nicholson Day: Sundays, October 26-November 16, 2025 (4-Week …" at bounding box center [474, 271] width 620 height 106
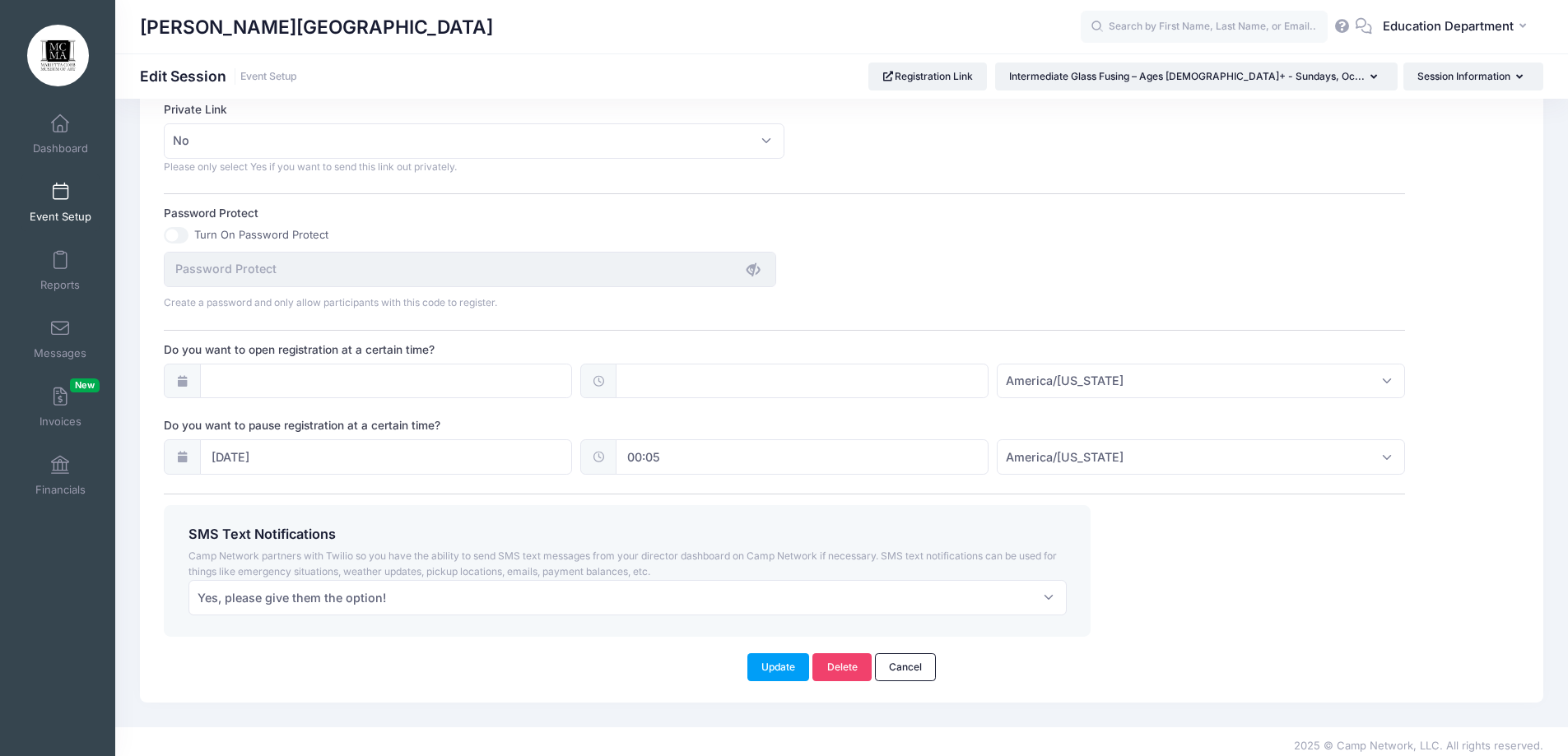
scroll to position [1015, 0]
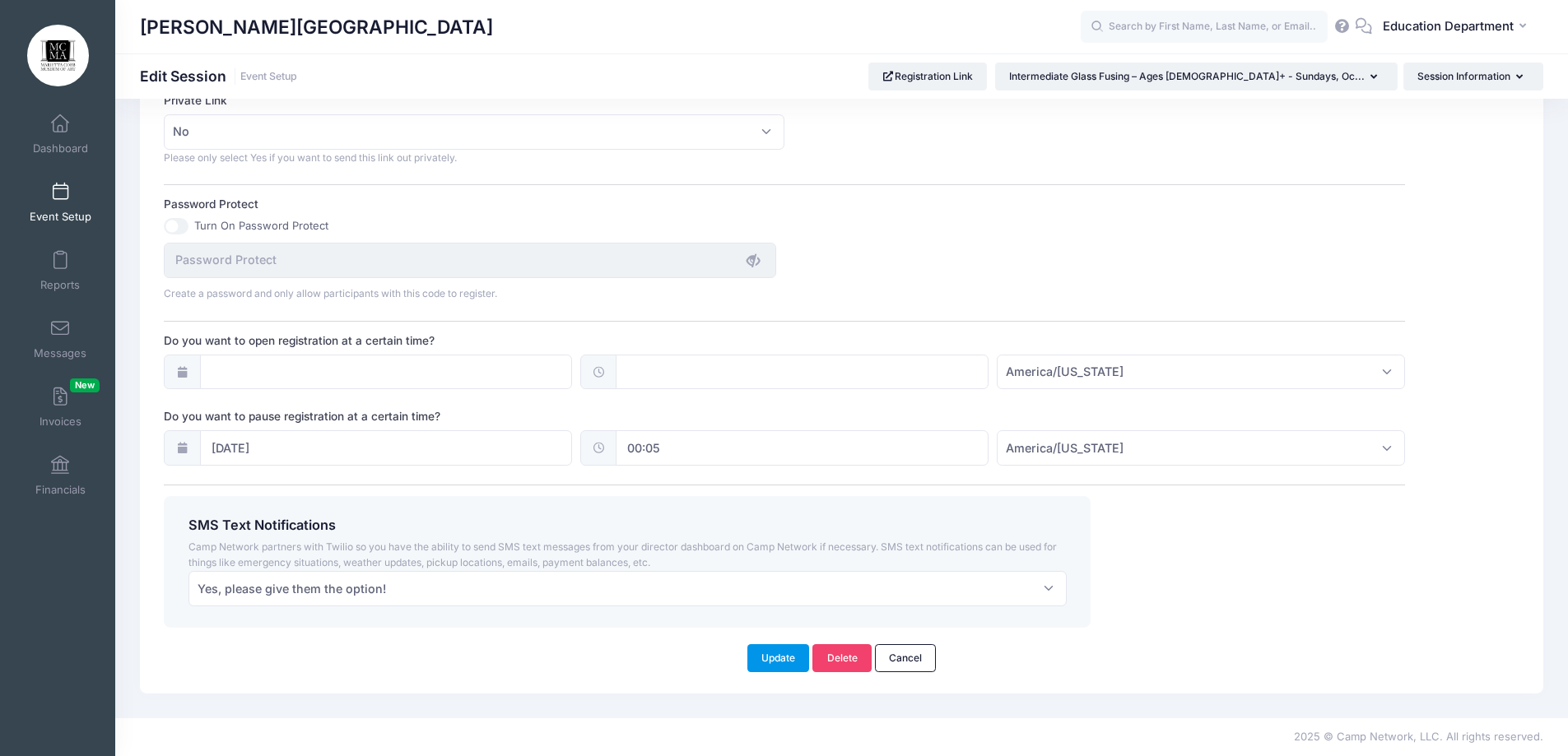
type textarea "Instructor: Licha Nicholson Day: Sundays, October 23-November 13, 2025 (4-Week …"
click at [768, 659] on button "Update" at bounding box center [779, 658] width 63 height 28
click at [788, 660] on button "Update" at bounding box center [779, 658] width 63 height 28
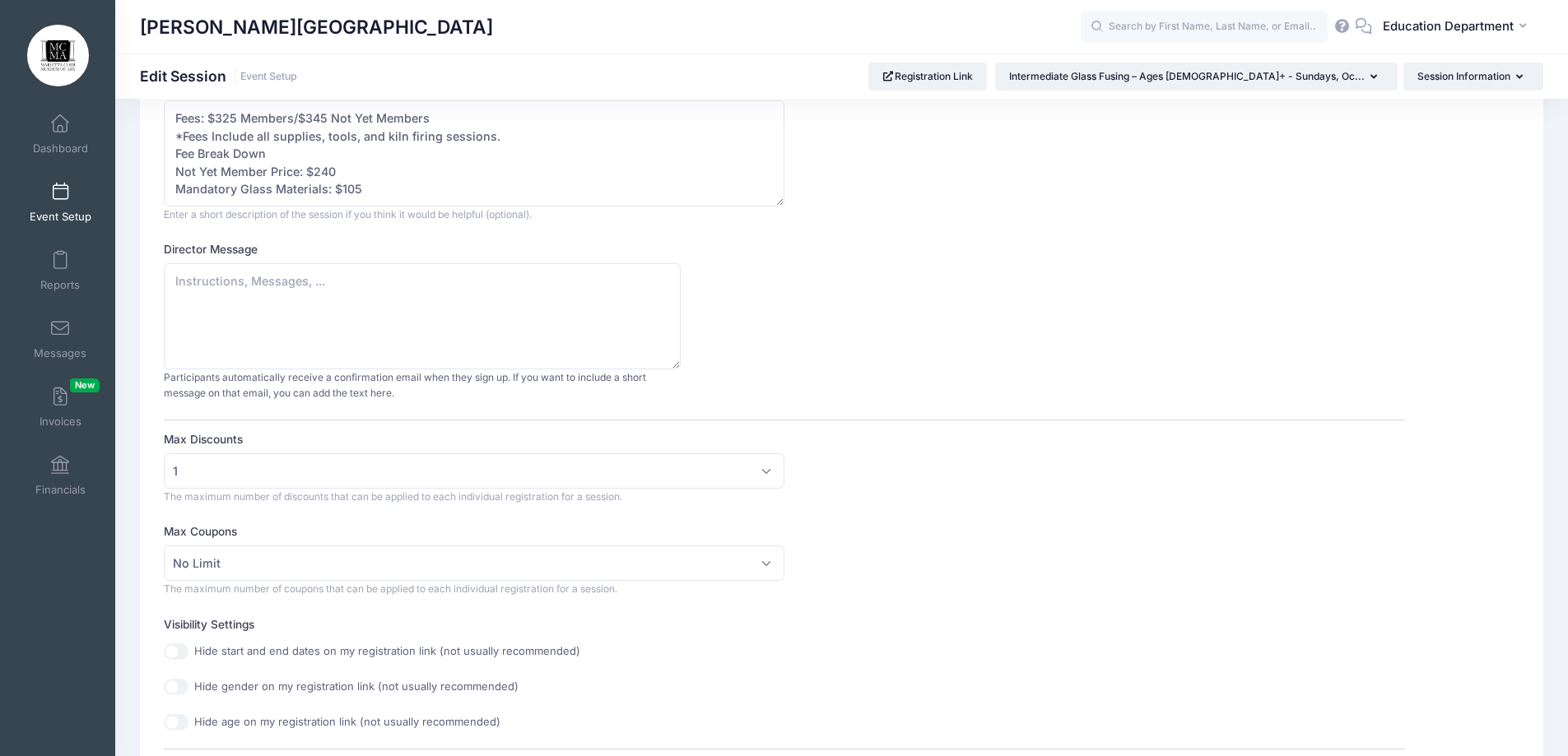
scroll to position [110, 0]
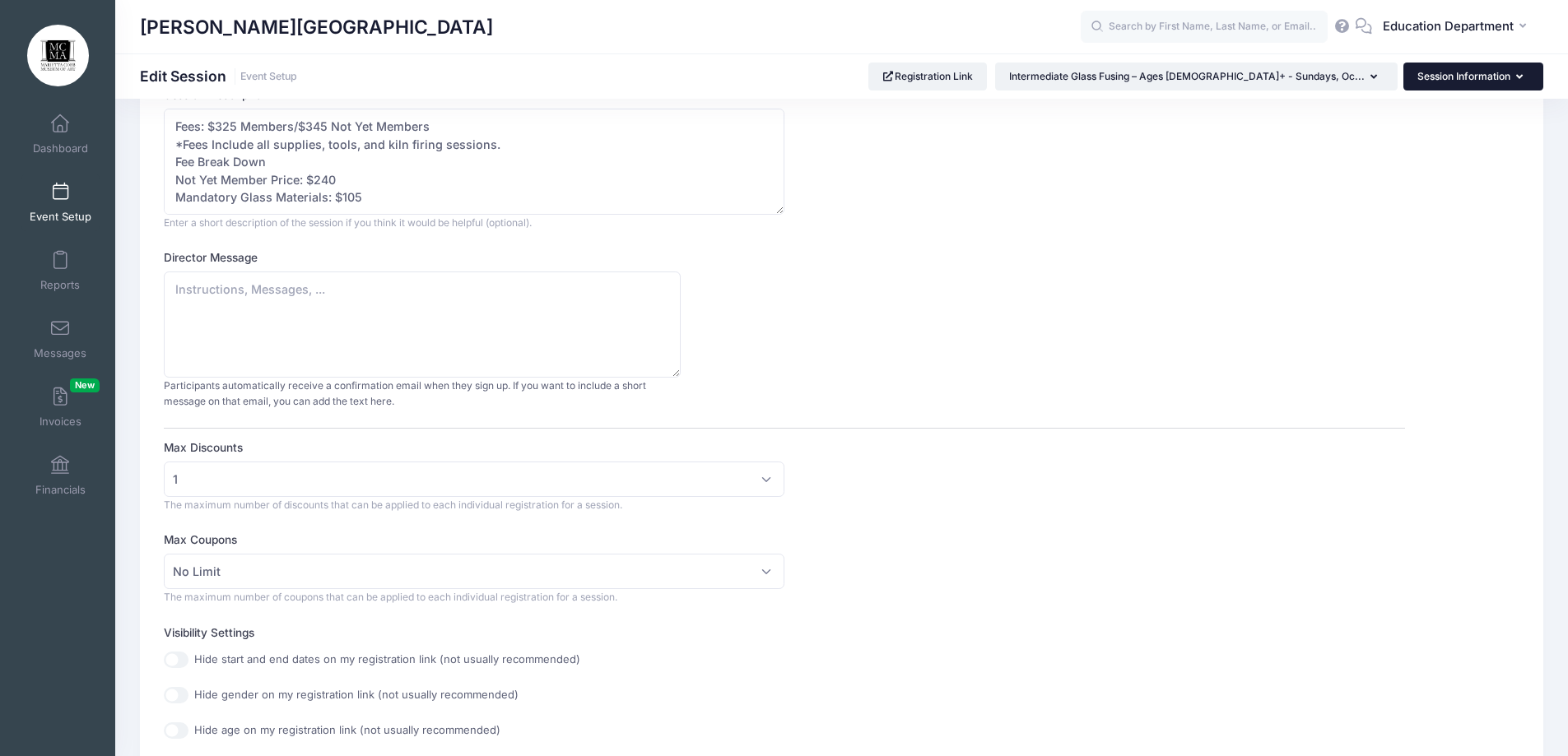
click at [1485, 88] on button "Session Information" at bounding box center [1473, 77] width 140 height 28
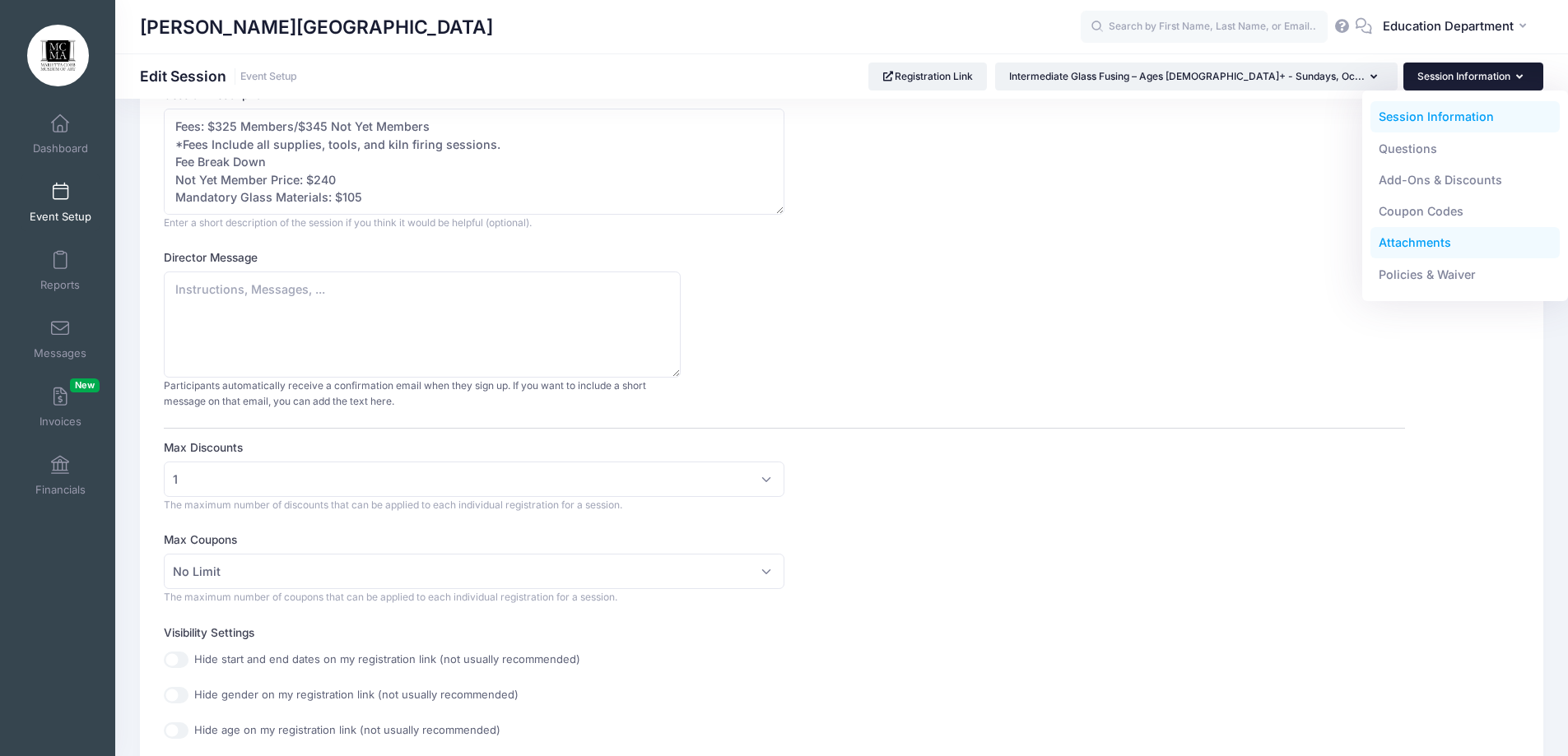
click at [1434, 248] on link "Attachments" at bounding box center [1465, 243] width 190 height 31
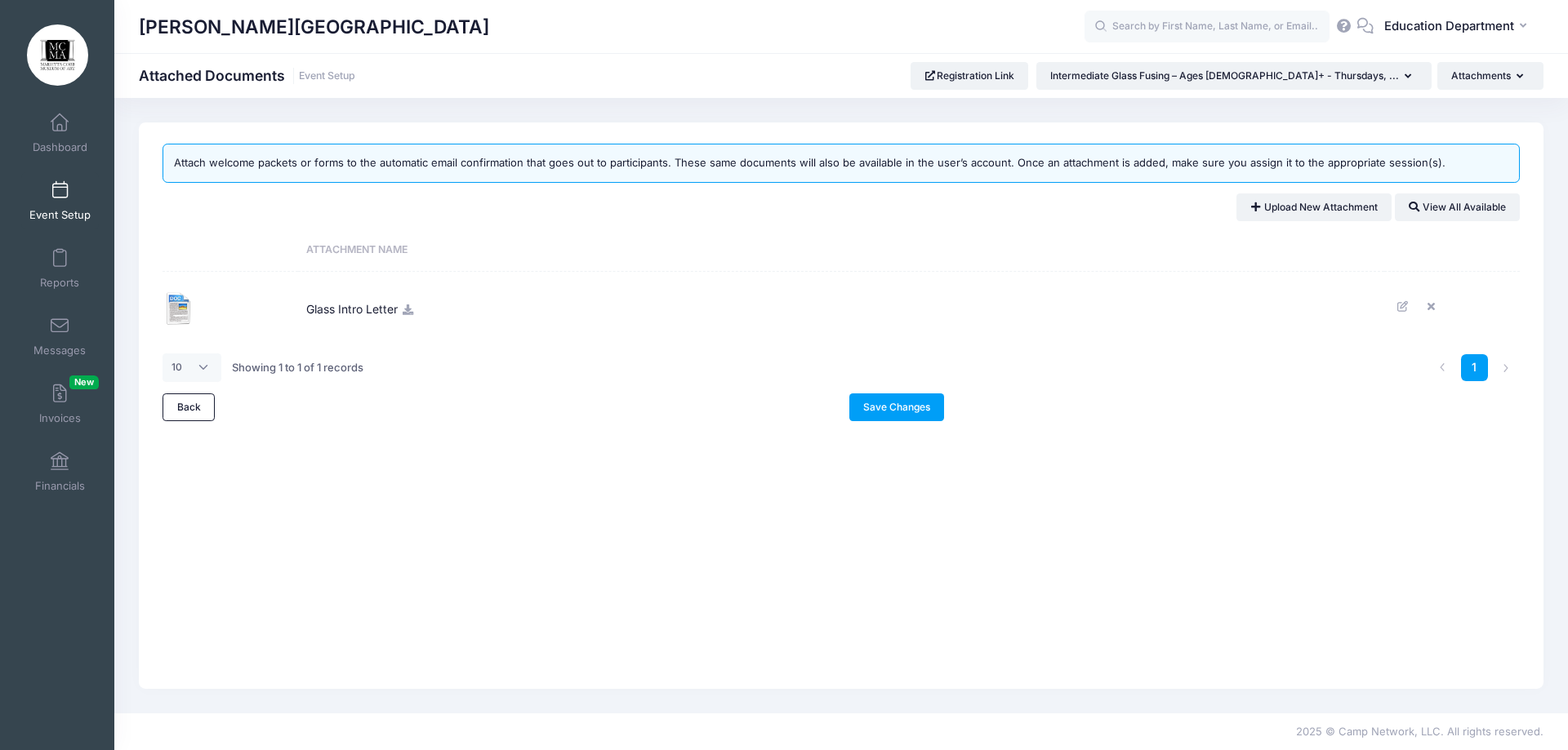
click at [180, 313] on img at bounding box center [179, 309] width 33 height 33
click at [412, 310] on icon at bounding box center [408, 310] width 13 height 11
click at [907, 408] on link "Save Changes" at bounding box center [897, 408] width 96 height 28
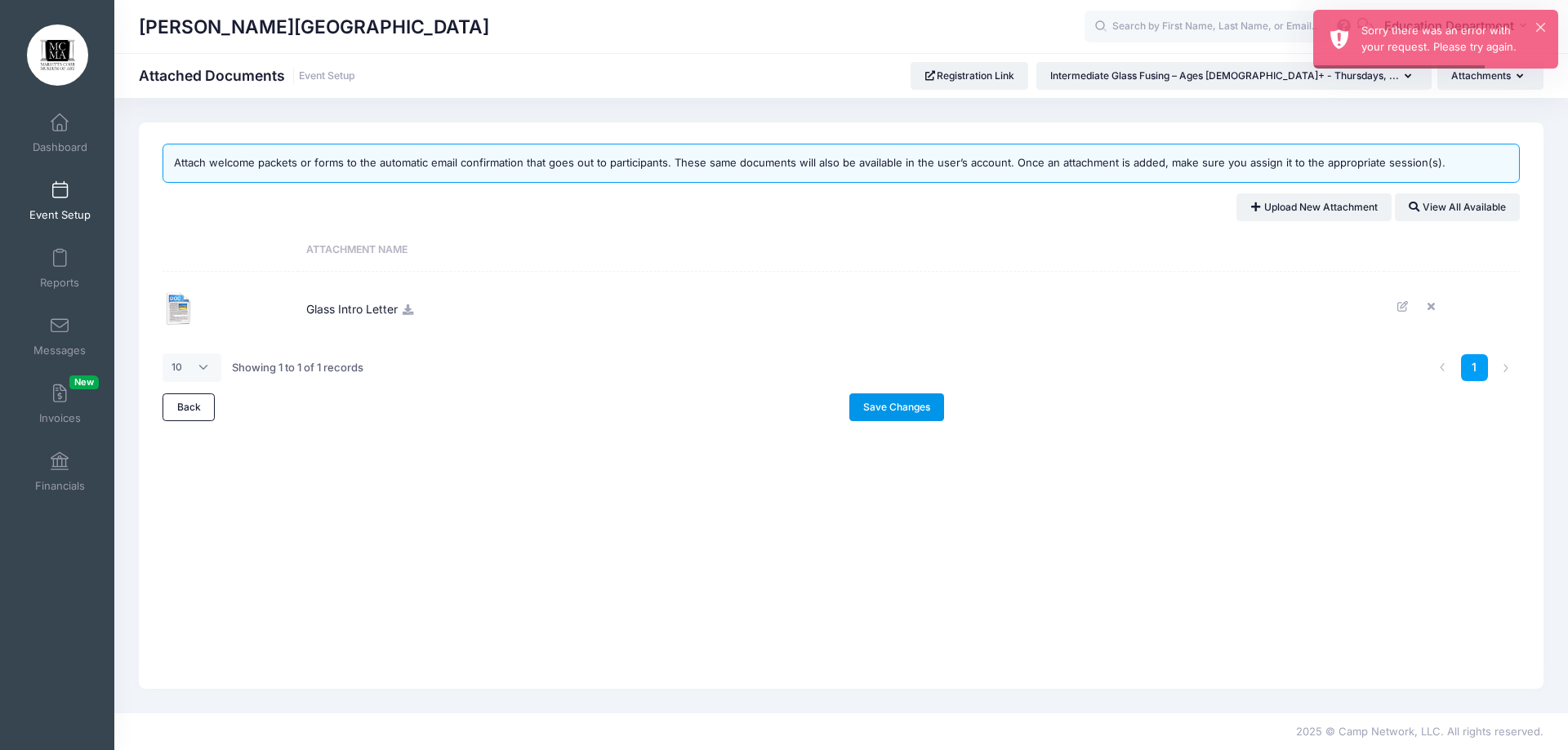
click at [916, 413] on link "Save Changes" at bounding box center [897, 408] width 96 height 28
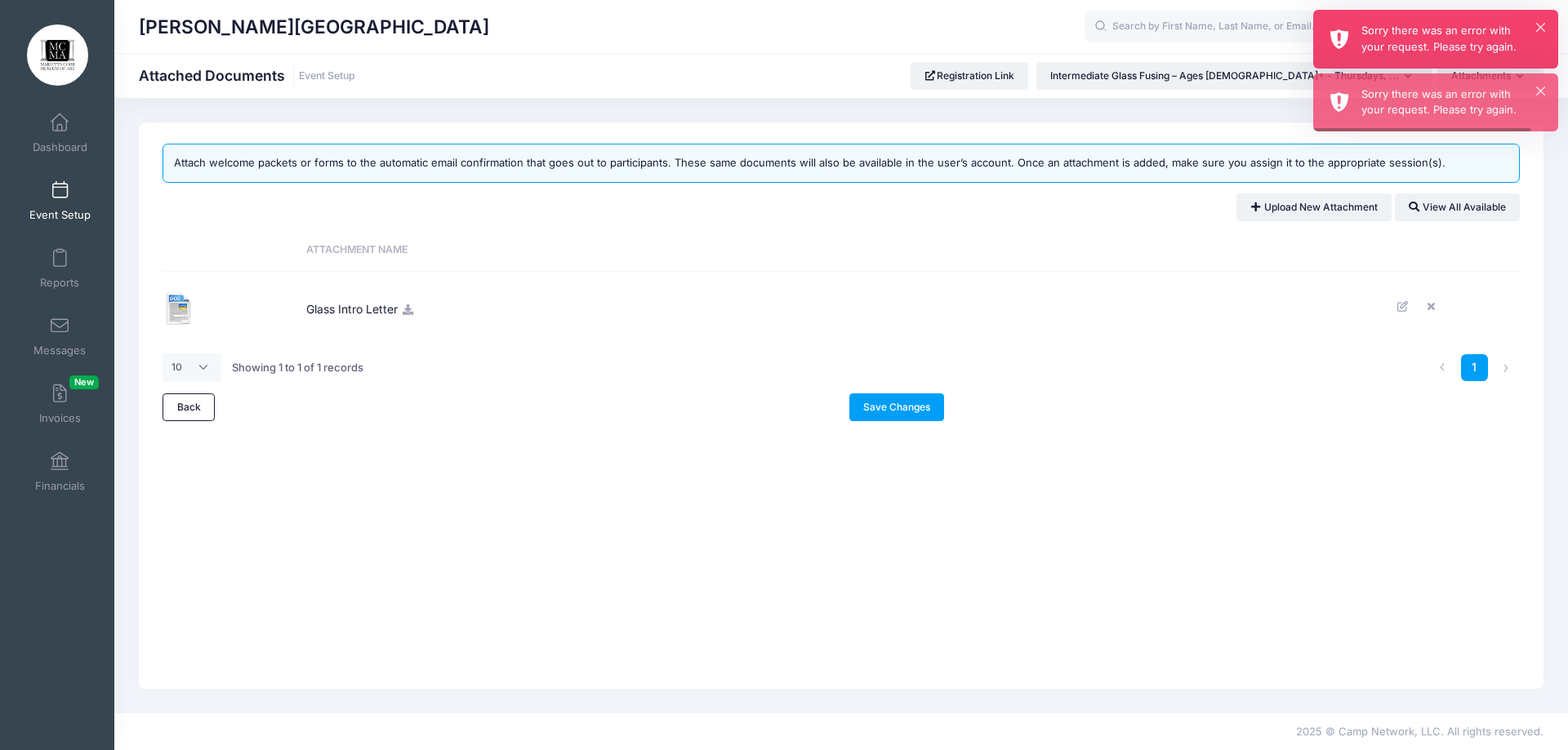
click at [1534, 20] on div "× Sorry there was an error with your request. Please try again." at bounding box center [1436, 39] width 245 height 59
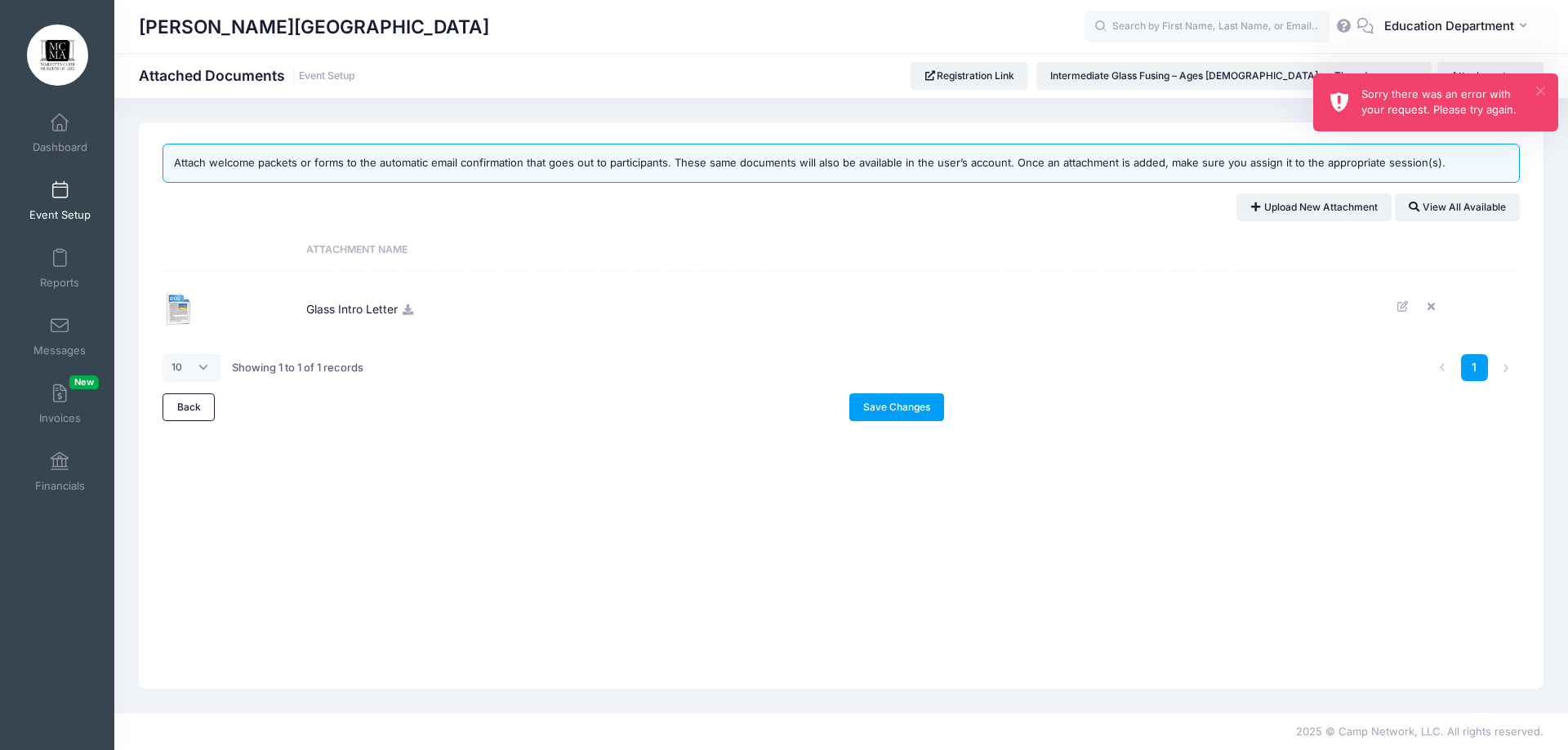
click at [1537, 95] on body "Processing Request Please wait... Processing Request Please wait... Processing …" at bounding box center [784, 375] width 1568 height 750
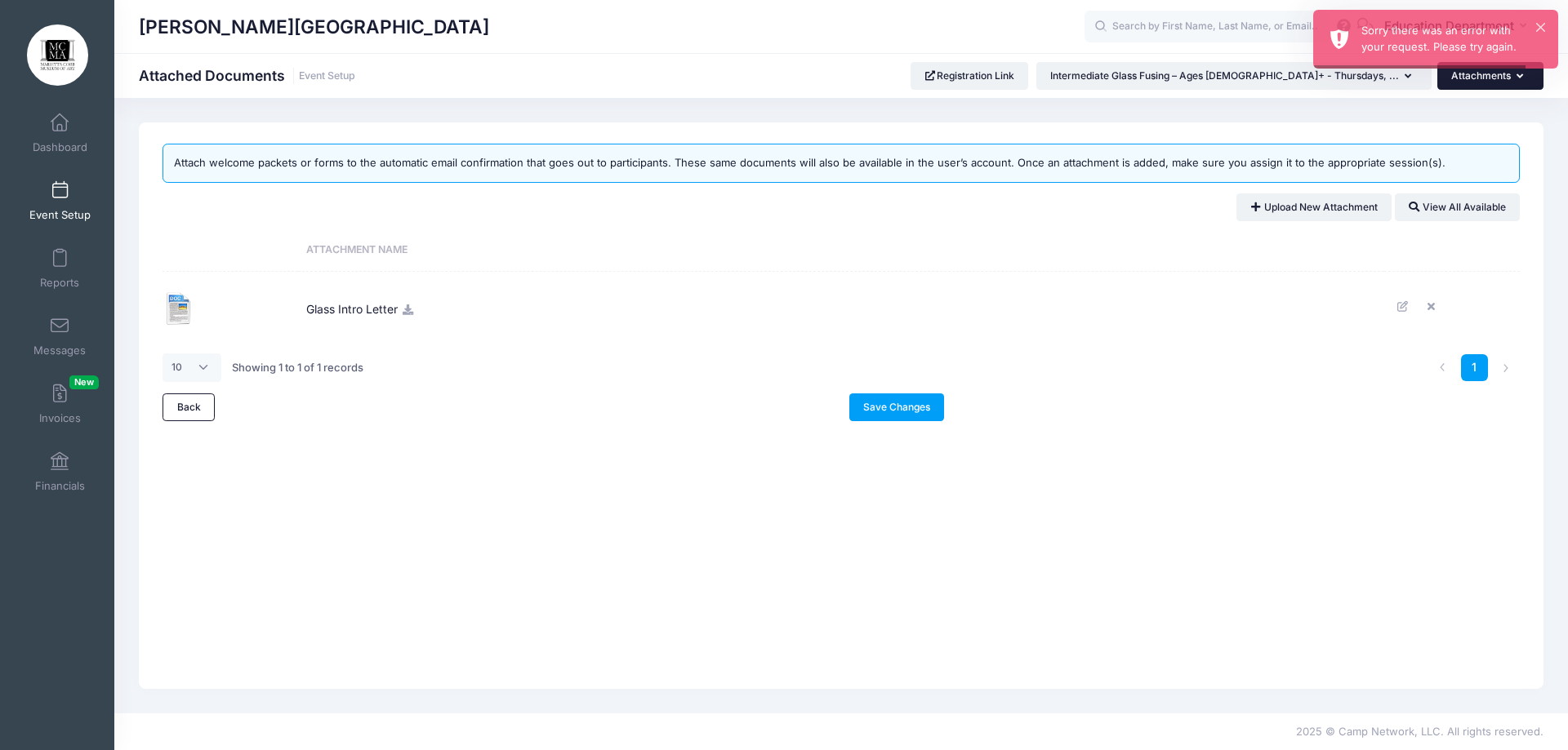
click at [1492, 78] on button "Attachments" at bounding box center [1490, 76] width 106 height 28
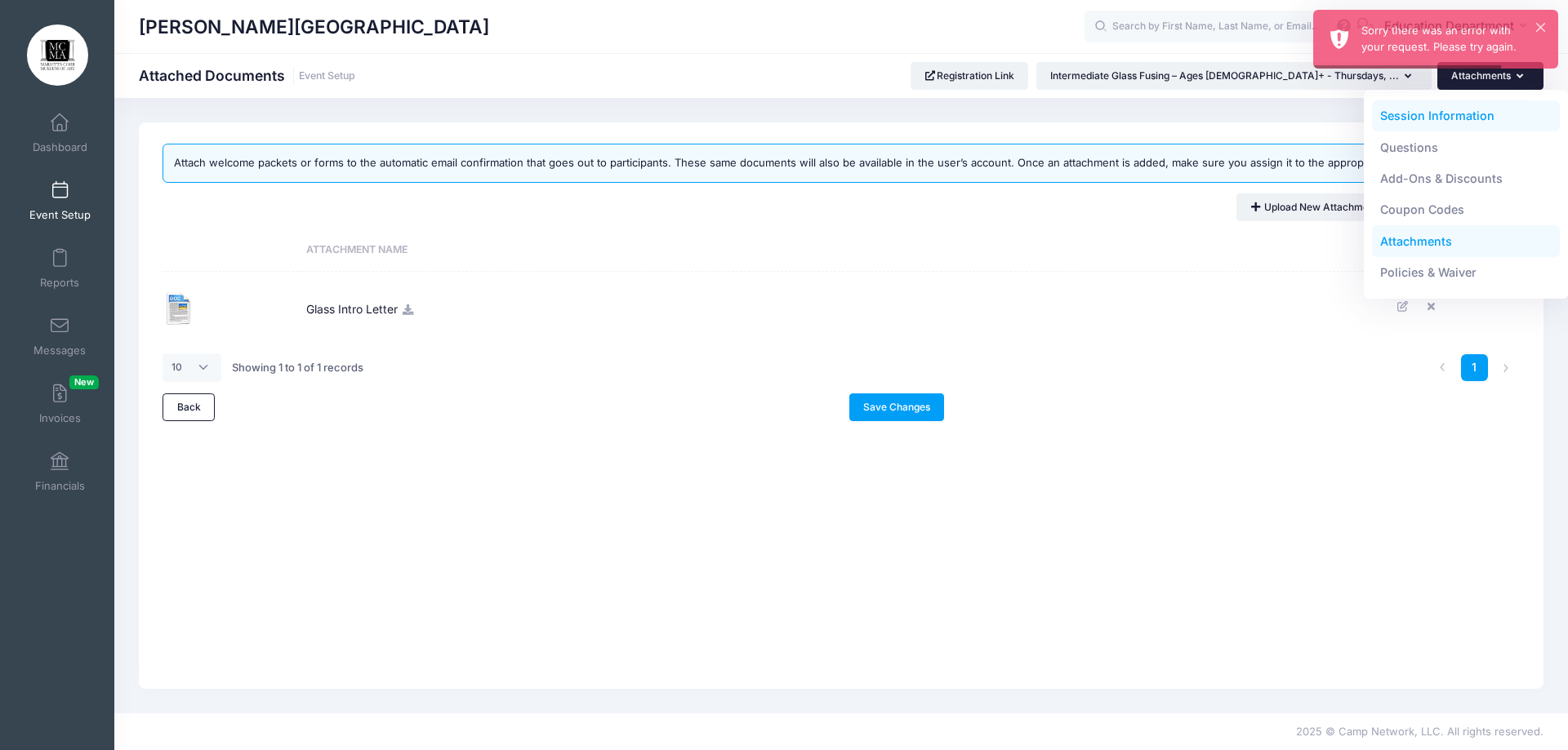
click at [1467, 112] on link "Session Information" at bounding box center [1466, 116] width 189 height 31
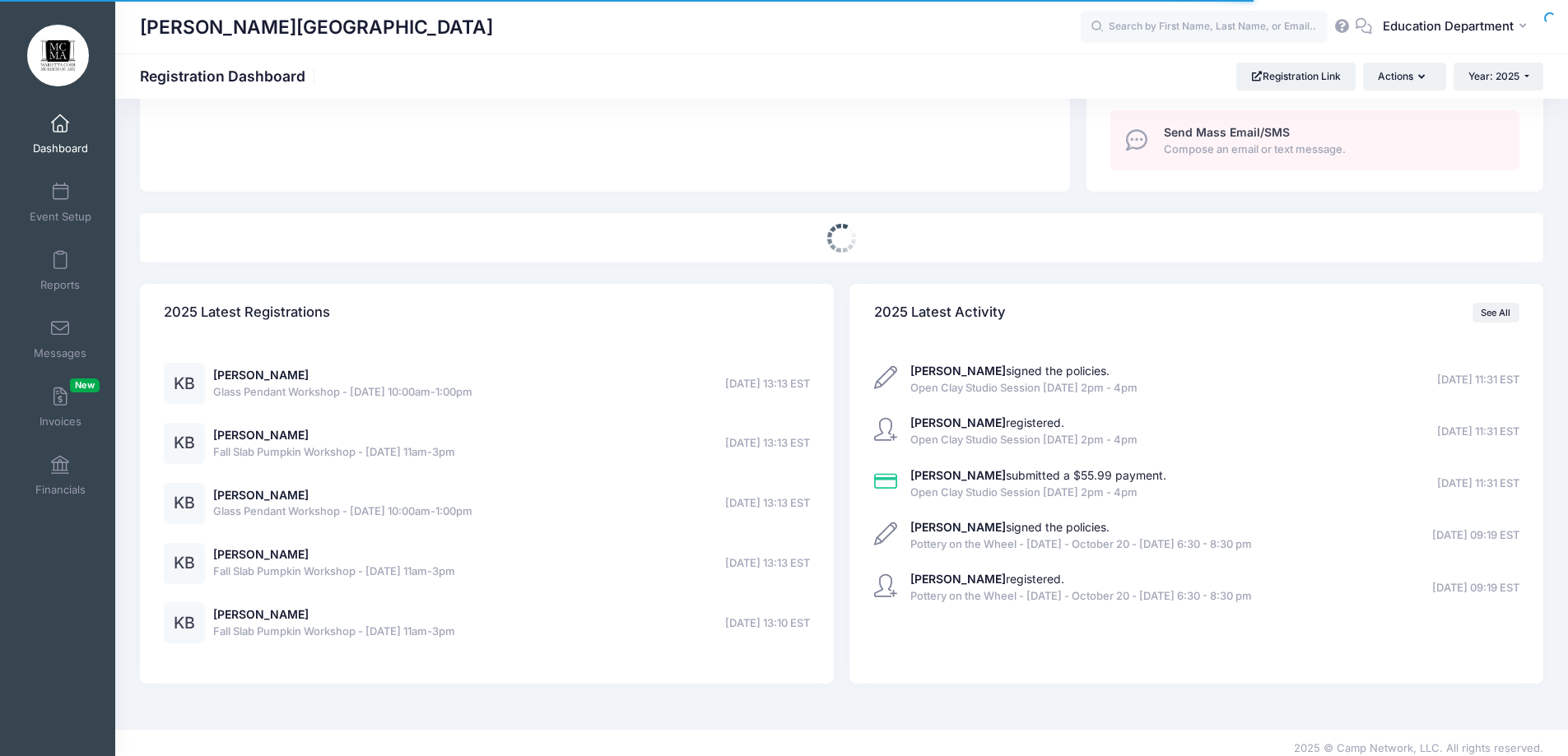
select select
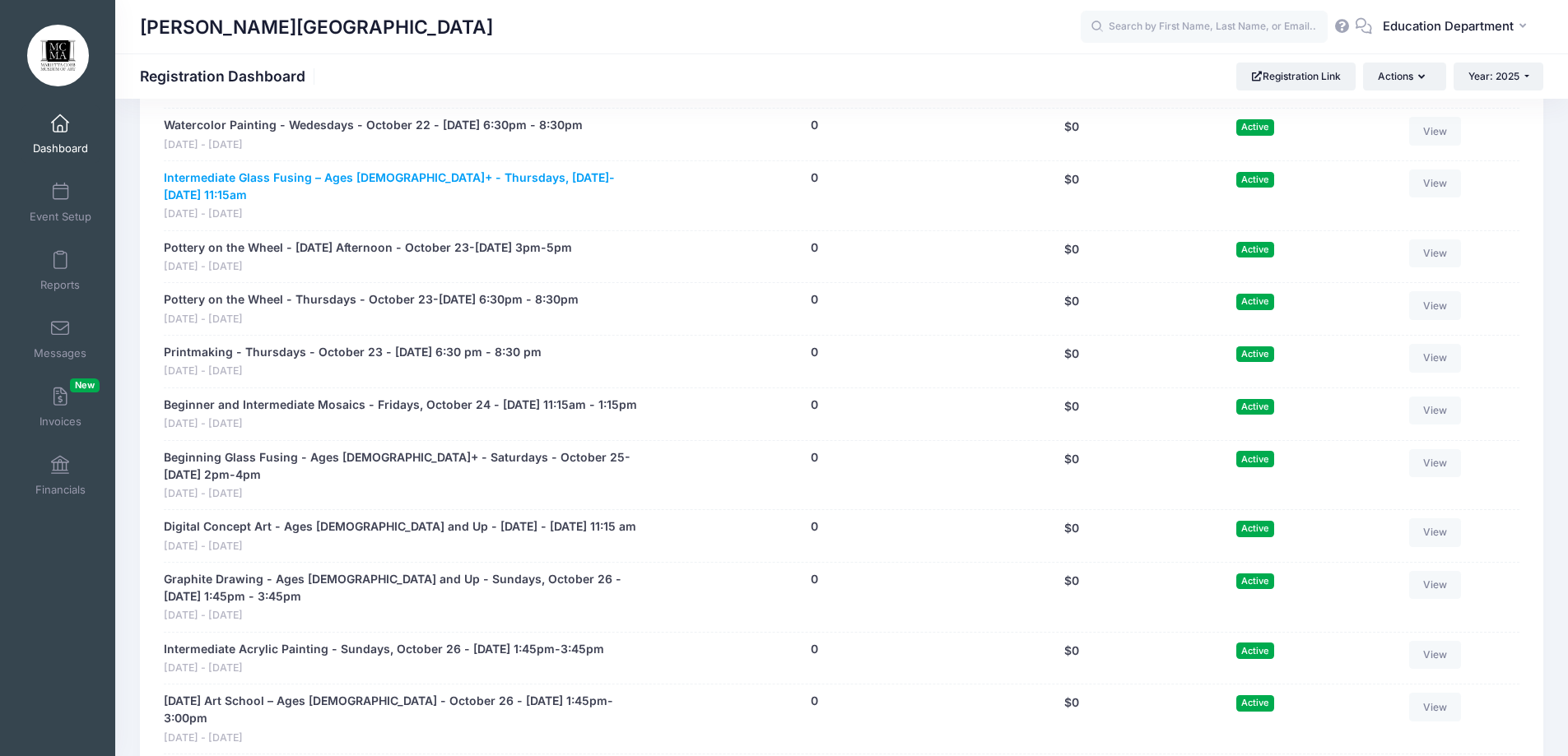
scroll to position [11611, 0]
